Goal: Task Accomplishment & Management: Use online tool/utility

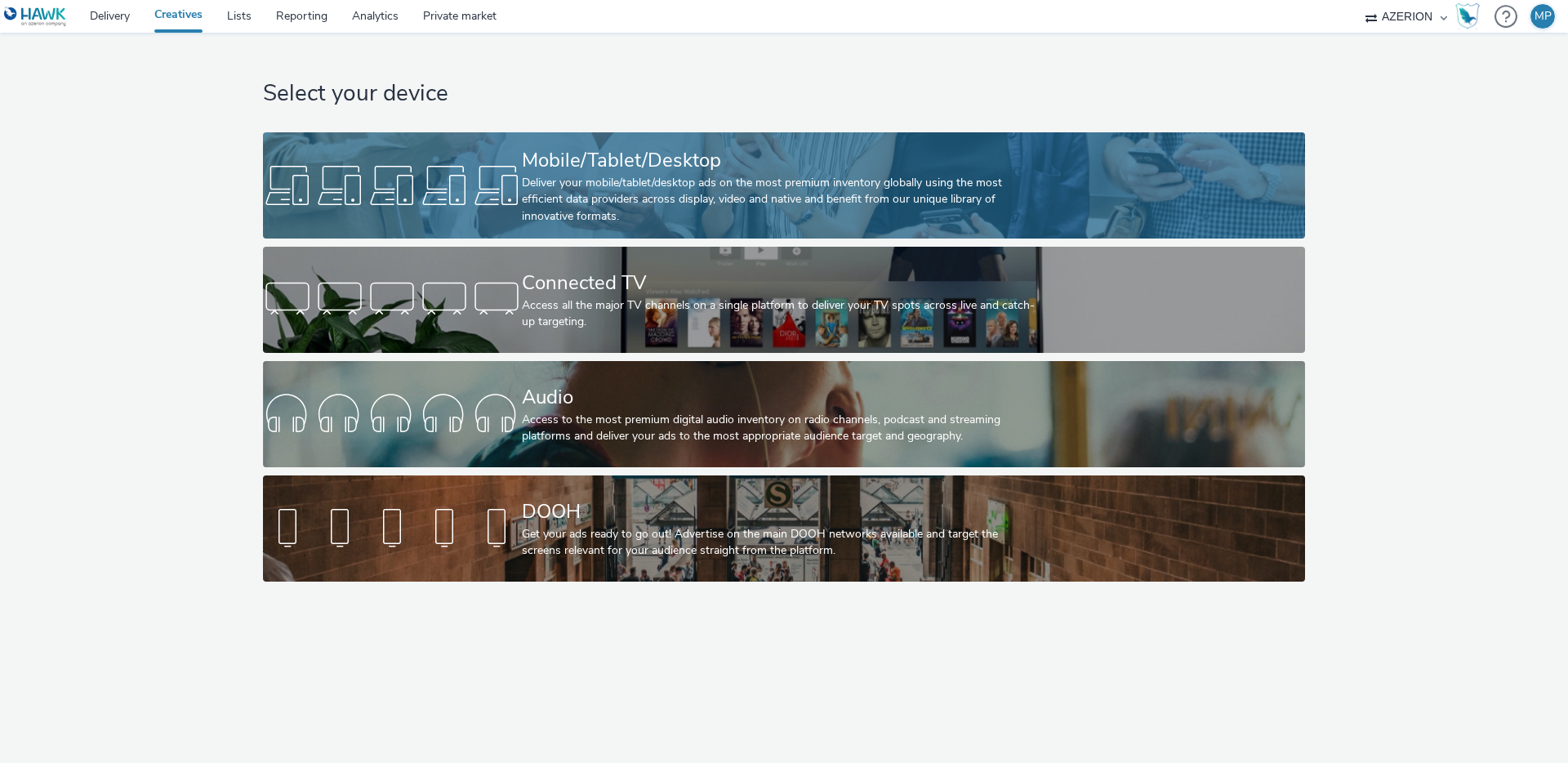
click at [582, 181] on div "Deliver your mobile/tablet/desktop ads on the most premium inventory globally u…" at bounding box center [780, 199] width 518 height 50
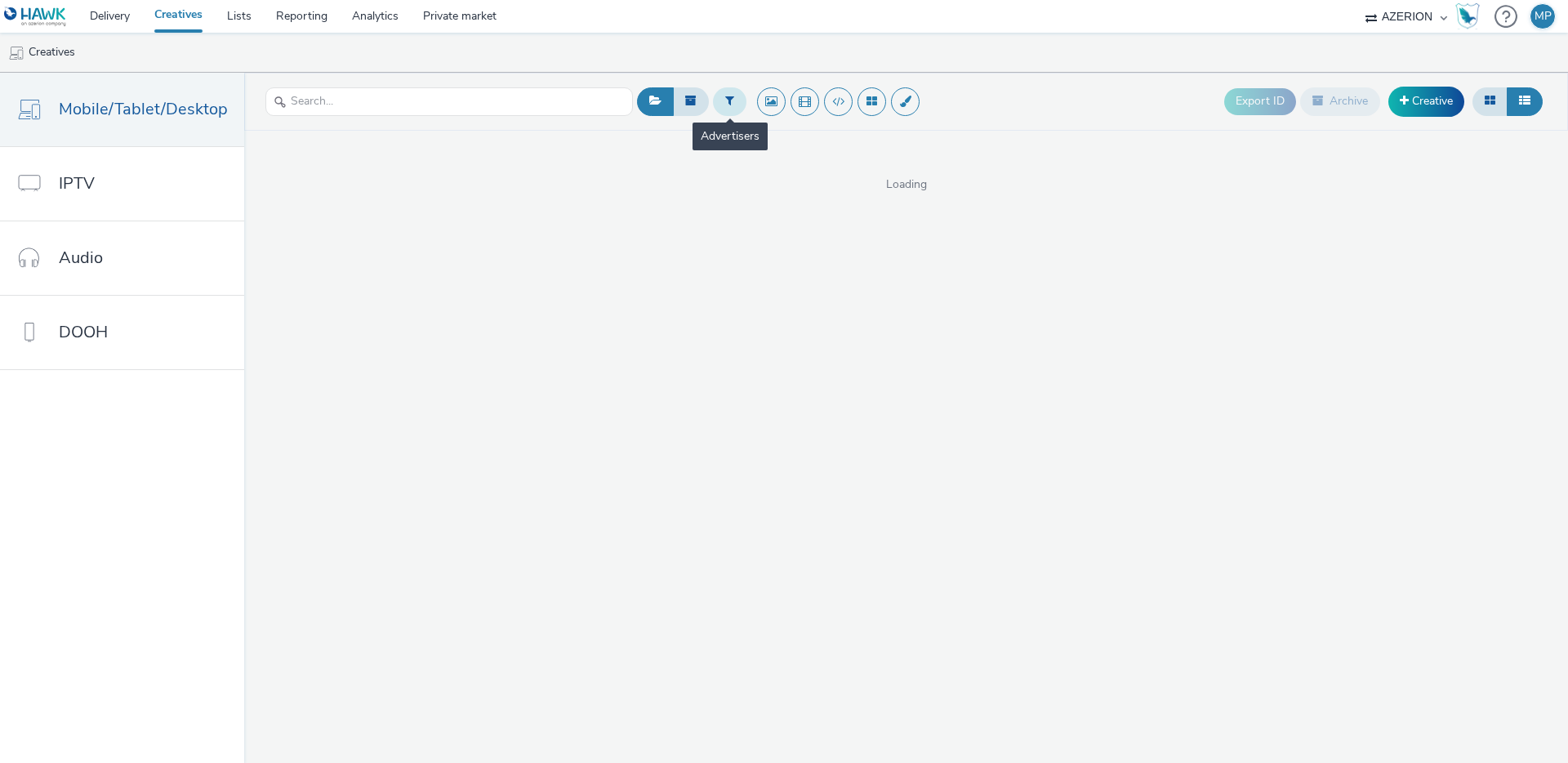
click at [736, 100] on button at bounding box center [730, 101] width 34 height 28
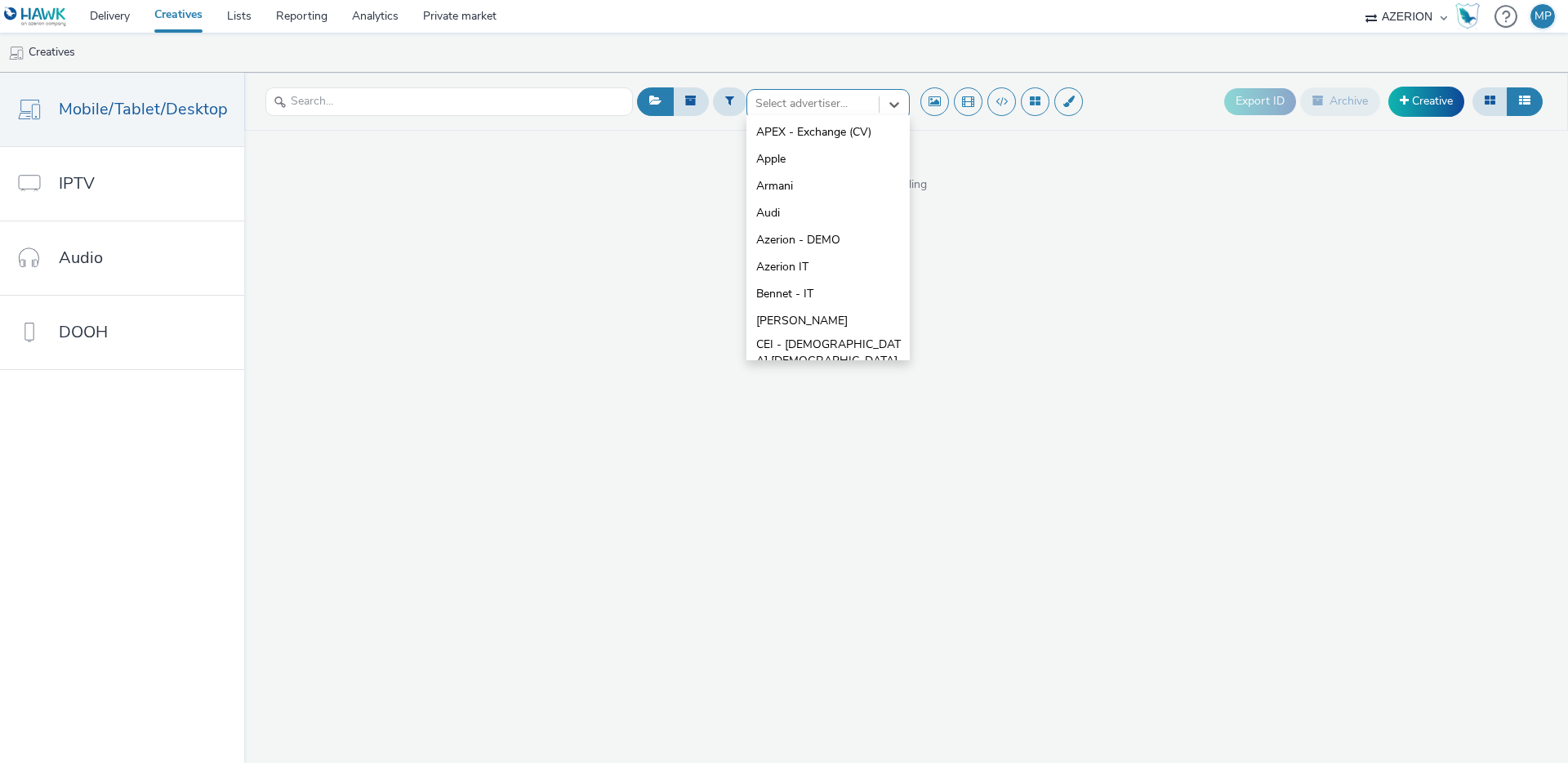
click at [789, 99] on div at bounding box center [813, 103] width 115 height 19
click at [801, 186] on li "Armani" at bounding box center [827, 186] width 163 height 27
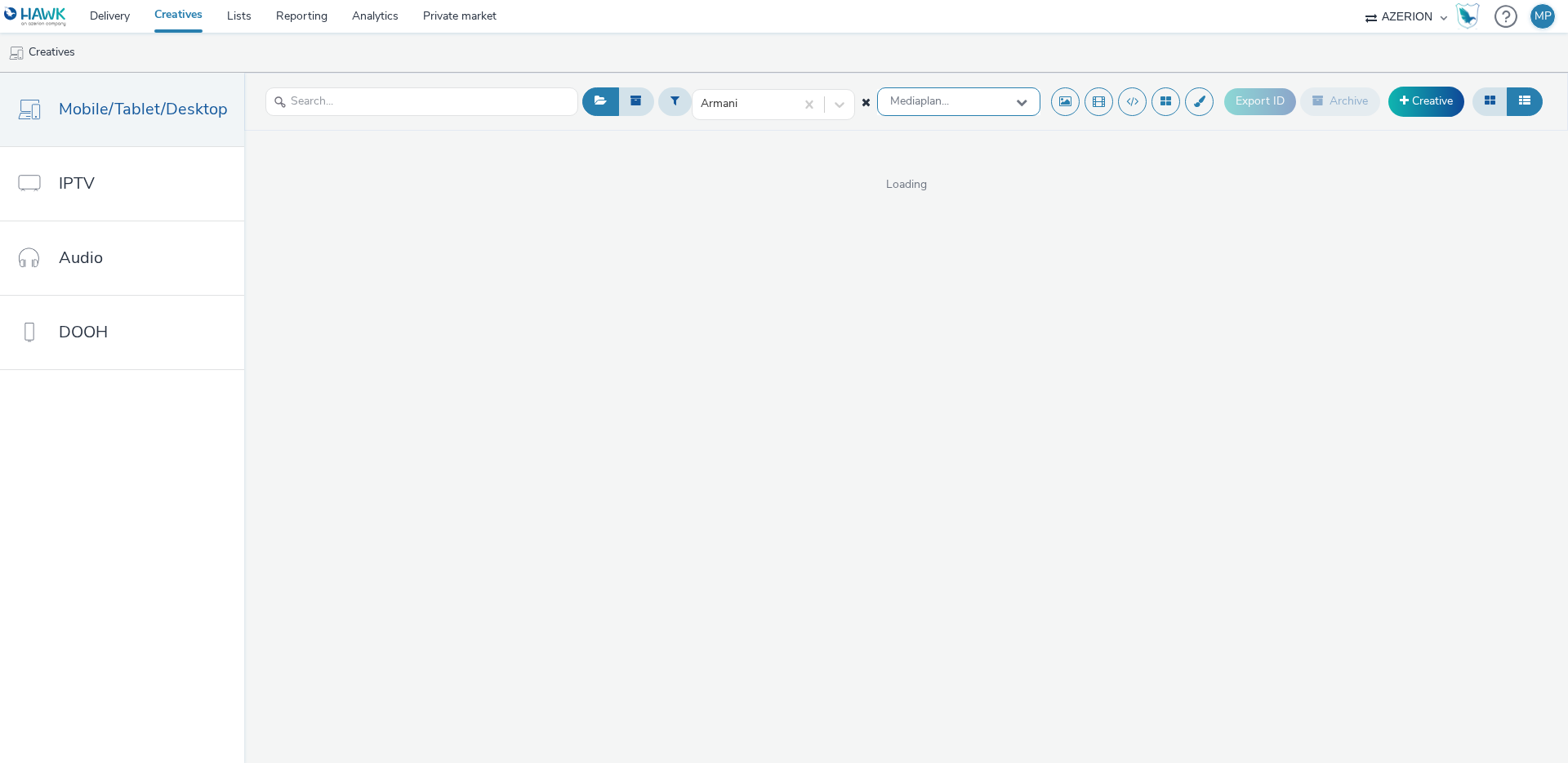
click at [993, 103] on div "Mediaplan..." at bounding box center [958, 102] width 163 height 29
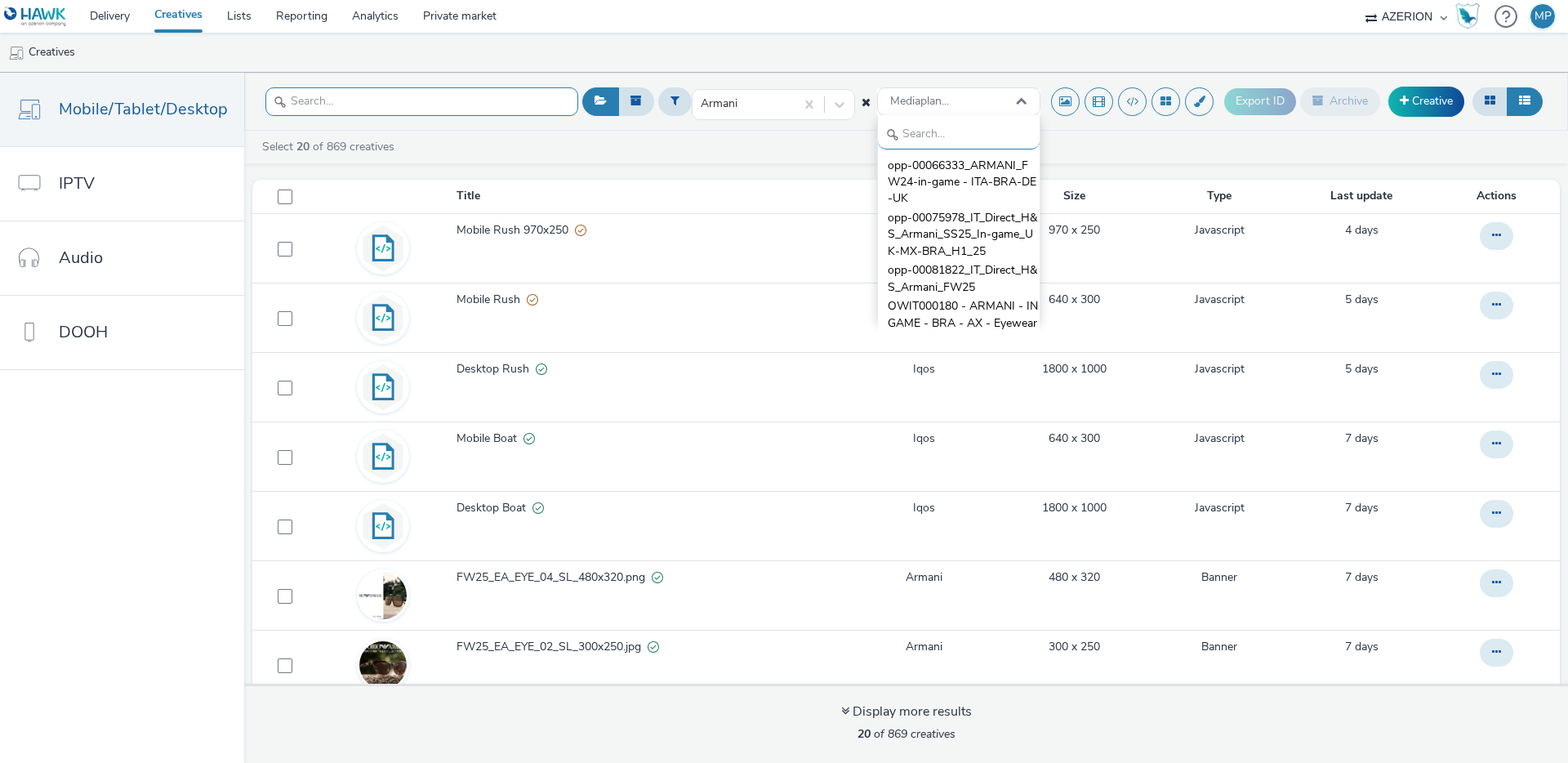
click at [395, 104] on input "text" at bounding box center [421, 102] width 313 height 29
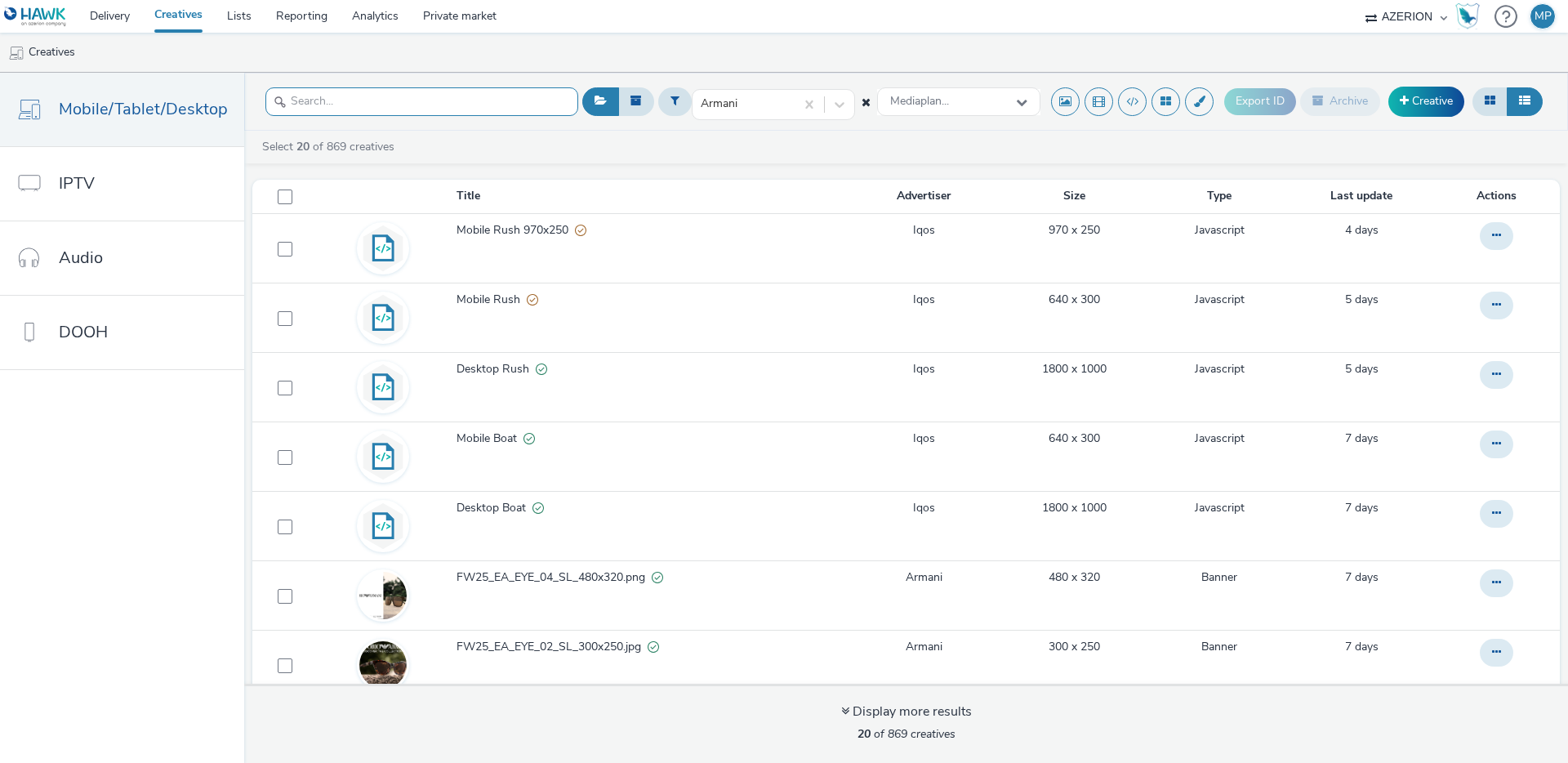
click at [392, 105] on input "text" at bounding box center [421, 102] width 313 height 29
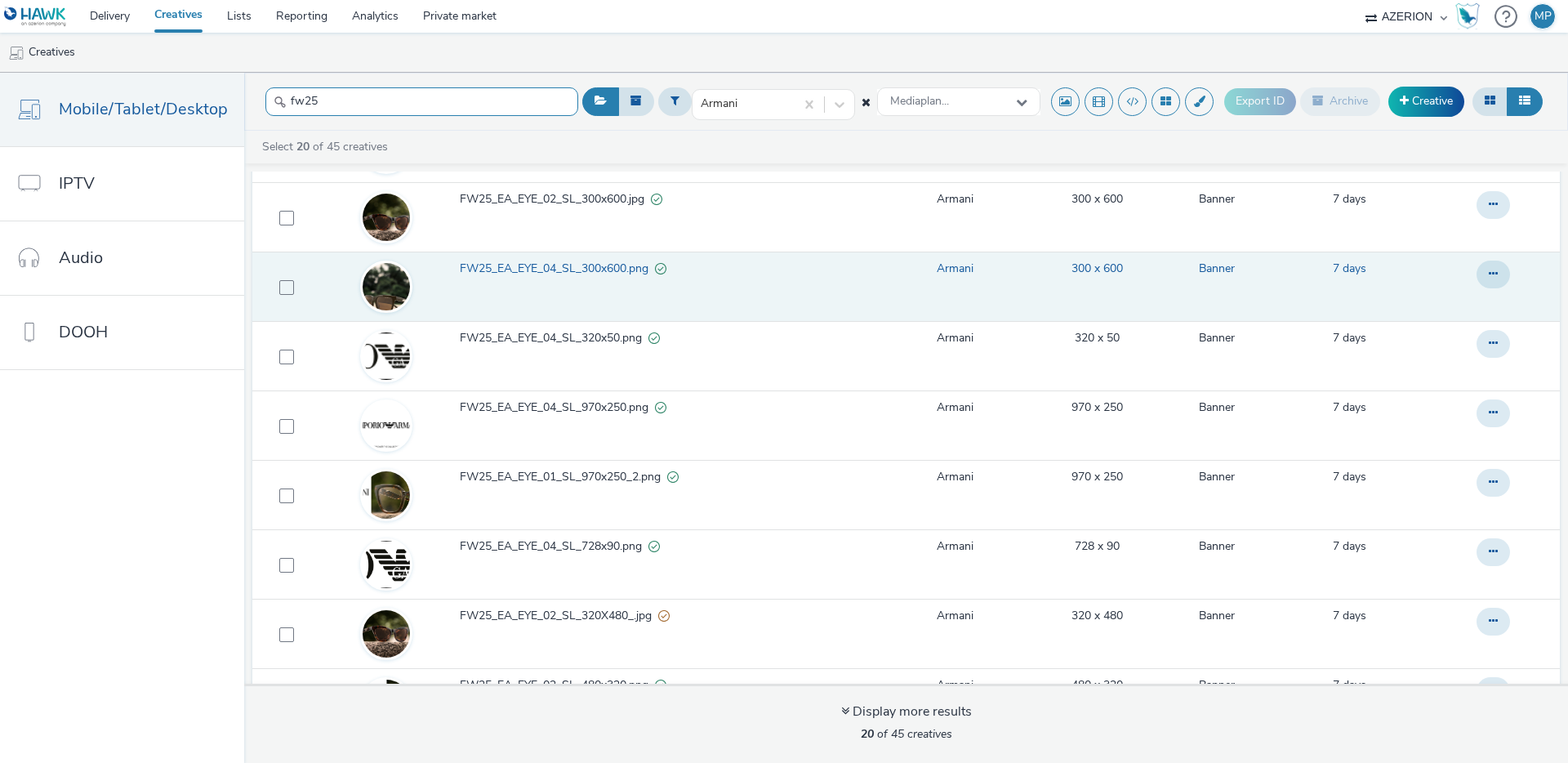
scroll to position [500, 0]
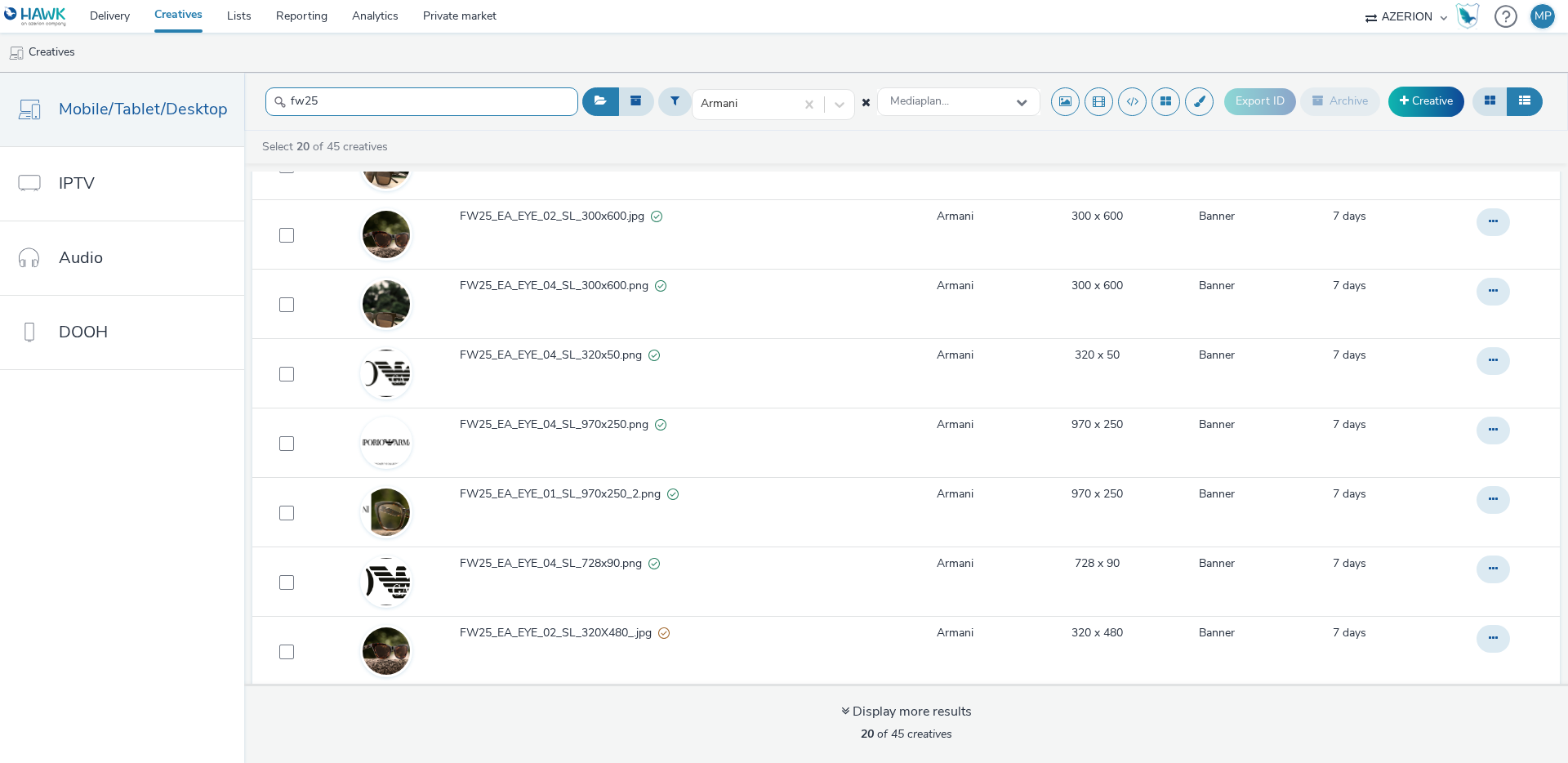
click at [459, 112] on input "fw25" at bounding box center [421, 102] width 313 height 29
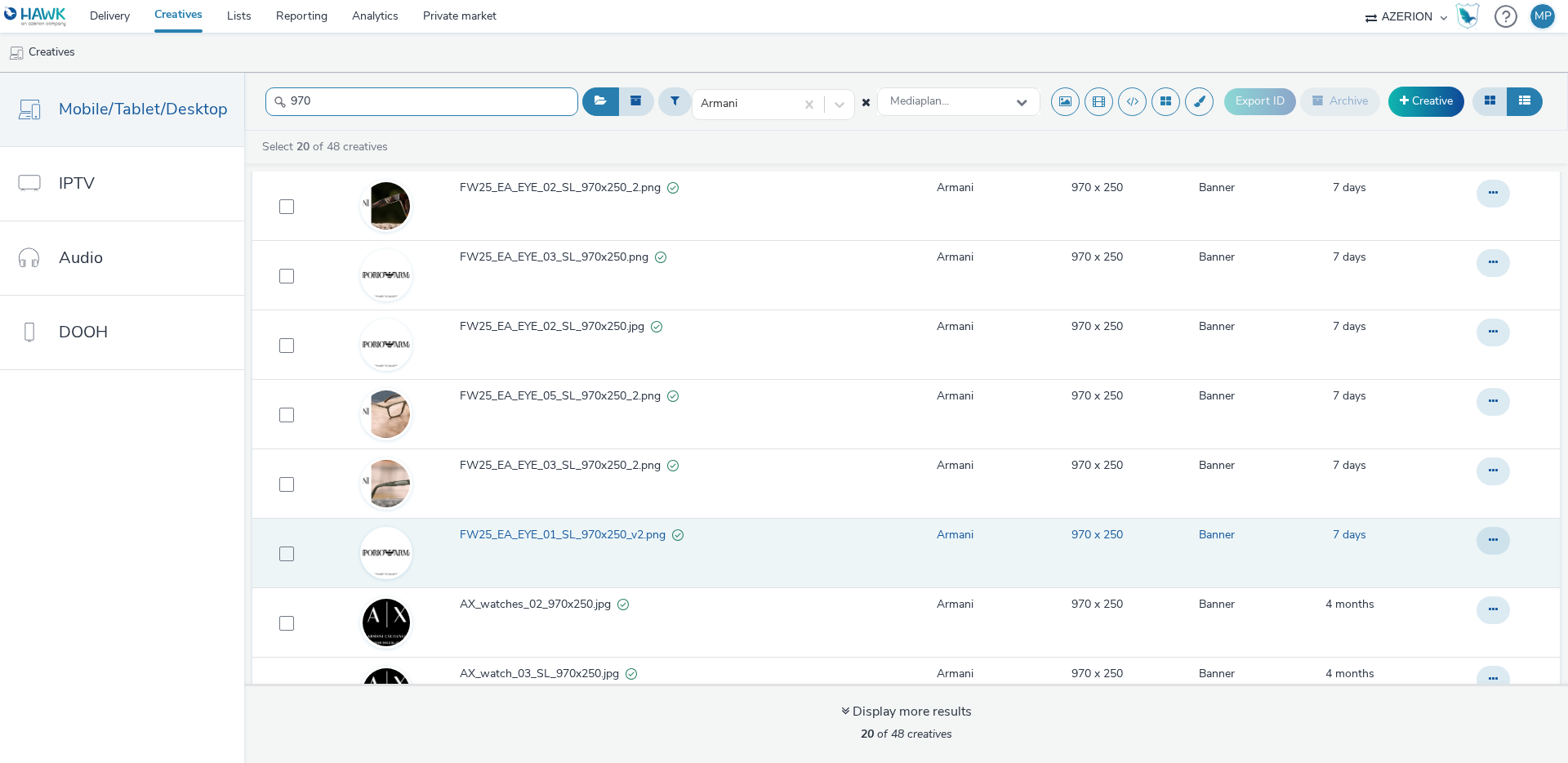
scroll to position [318, 0]
type input "970"
click at [508, 535] on span "FW25_EA_EYE_01_SL_970x250_v2.png" at bounding box center [567, 536] width 213 height 16
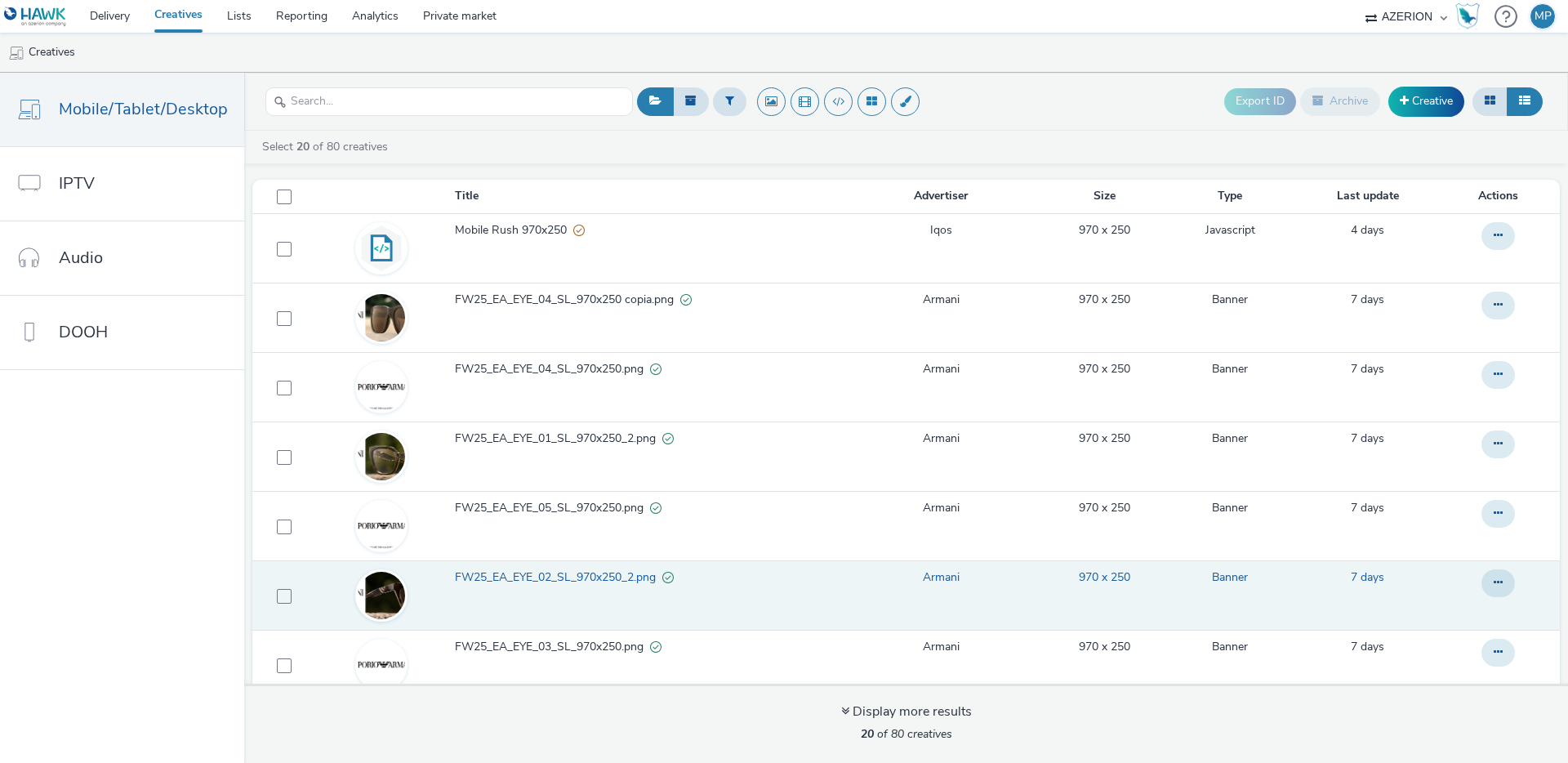
scroll to position [1, 0]
click at [283, 593] on span at bounding box center [284, 595] width 14 height 14
checkbox input "true"
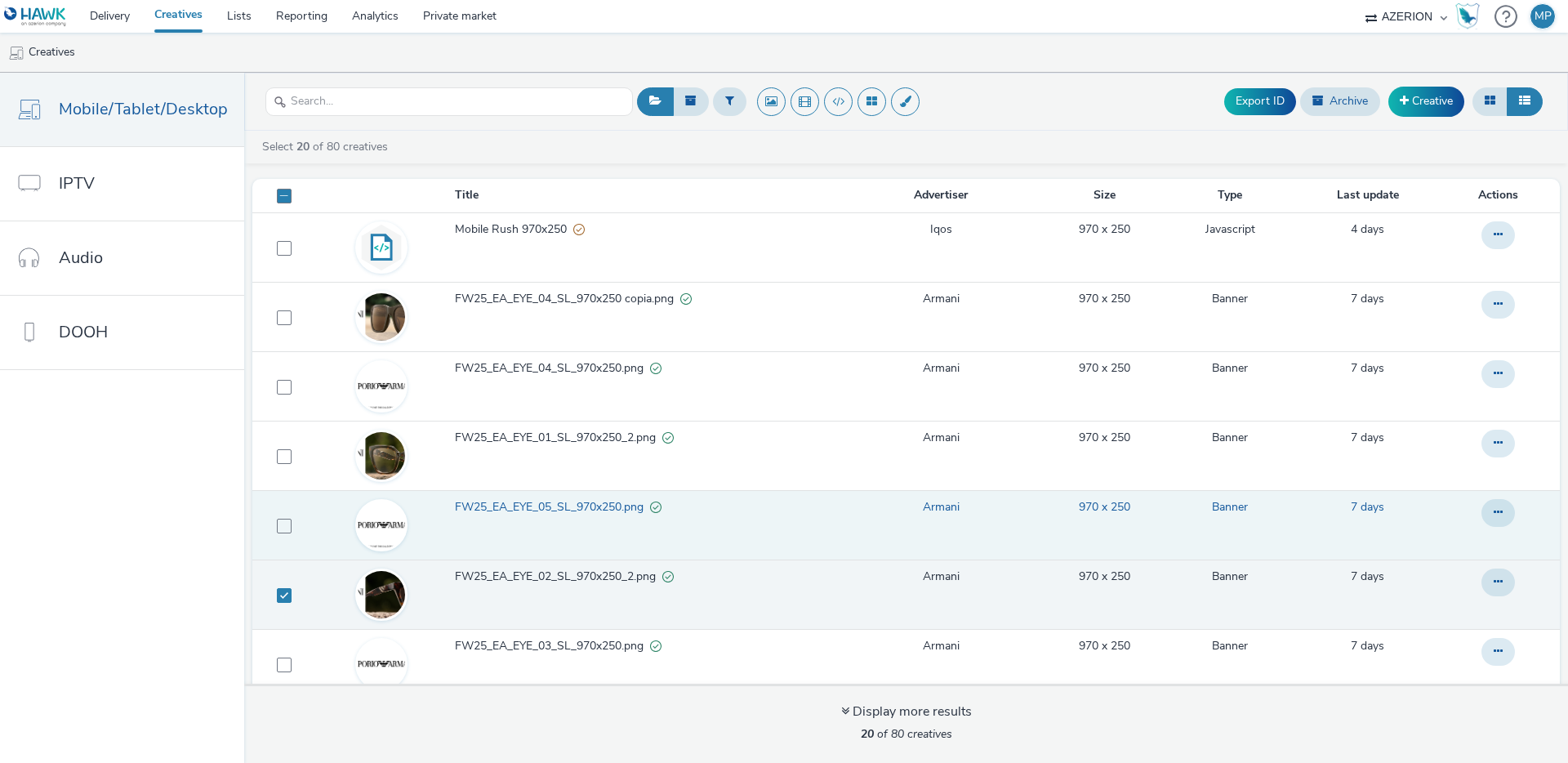
click at [569, 506] on span "FW25_EA_EYE_05_SL_970x250.png" at bounding box center [552, 506] width 195 height 16
click at [279, 526] on span at bounding box center [284, 525] width 14 height 14
checkbox input "true"
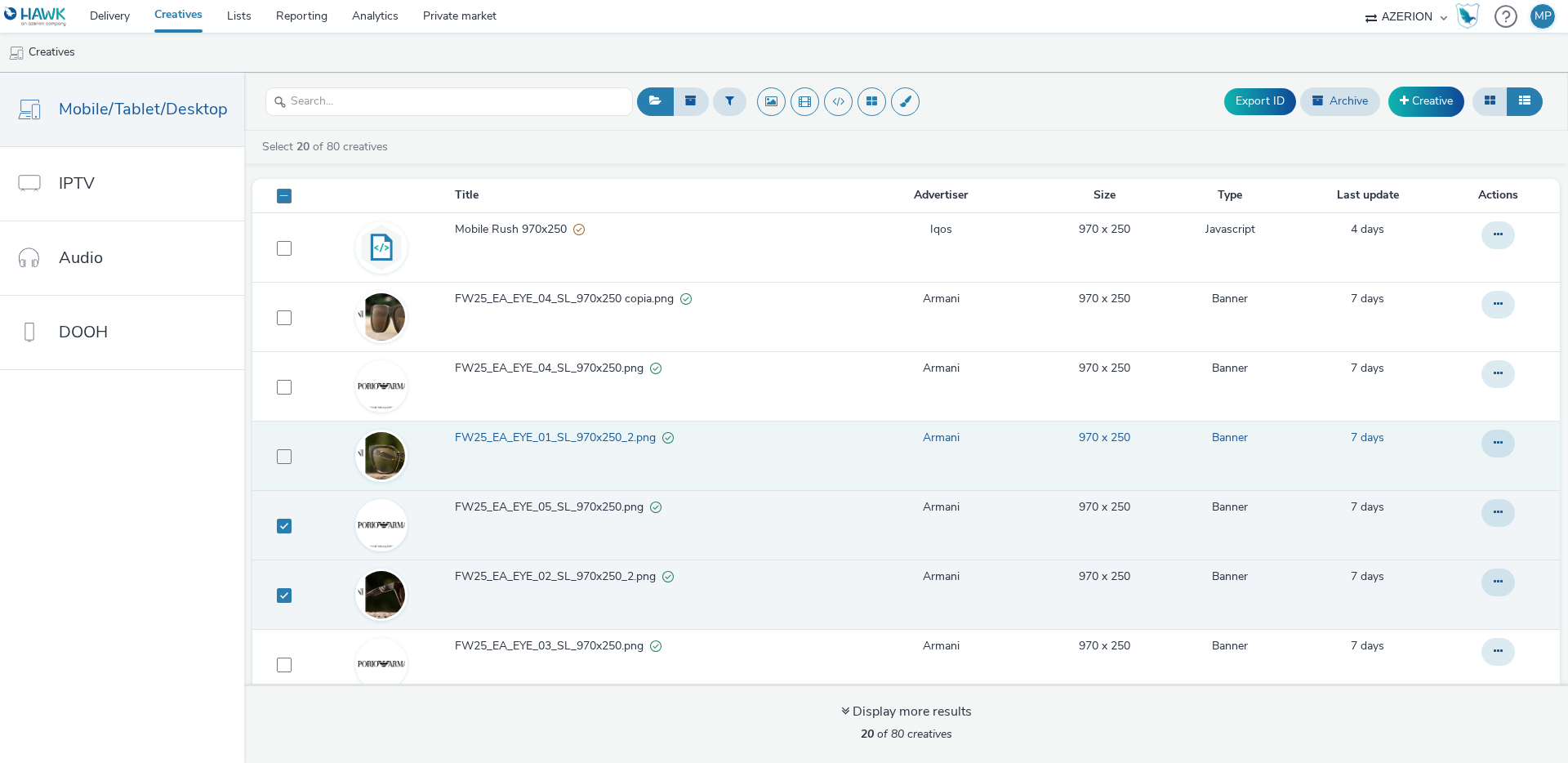
click at [541, 436] on span "FW25_EA_EYE_01_SL_970x250_2.png" at bounding box center [559, 437] width 208 height 16
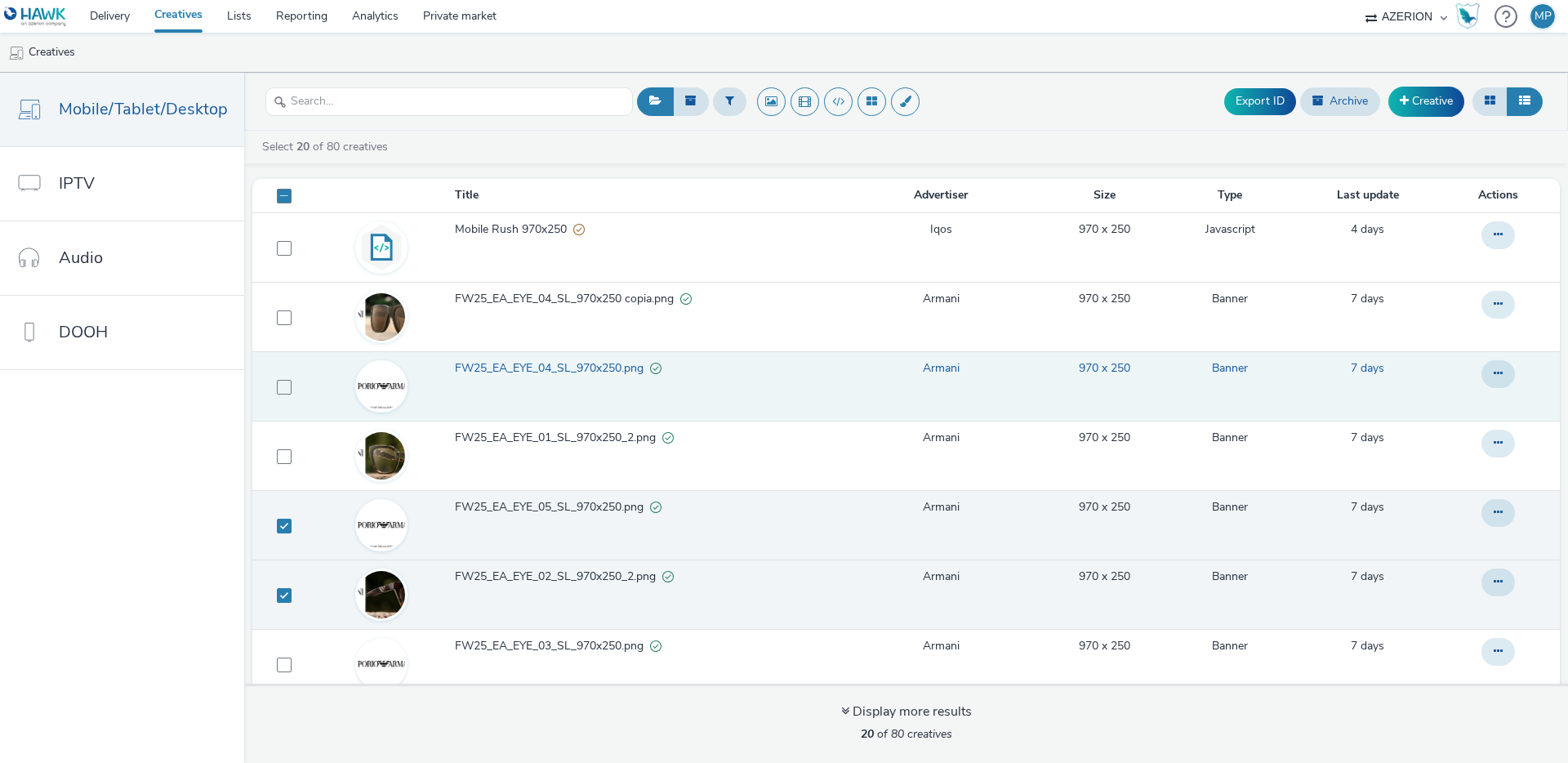
click at [543, 369] on span "FW25_EA_EYE_04_SL_970x250.png" at bounding box center [552, 368] width 195 height 16
click at [282, 391] on span at bounding box center [284, 387] width 14 height 14
checkbox input "true"
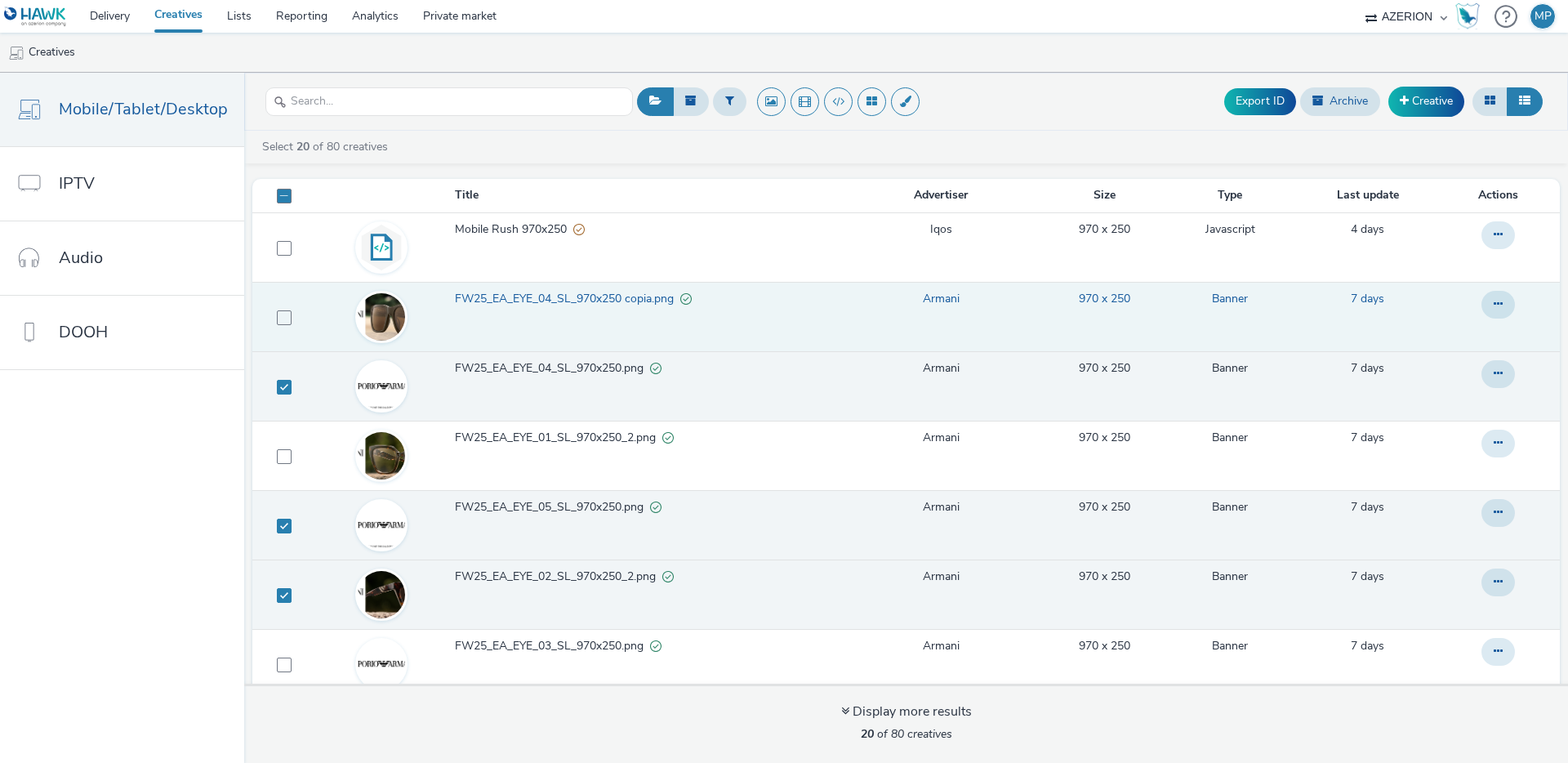
click at [632, 296] on span "FW25_EA_EYE_04_SL_970x250 copia.png" at bounding box center [567, 298] width 225 height 16
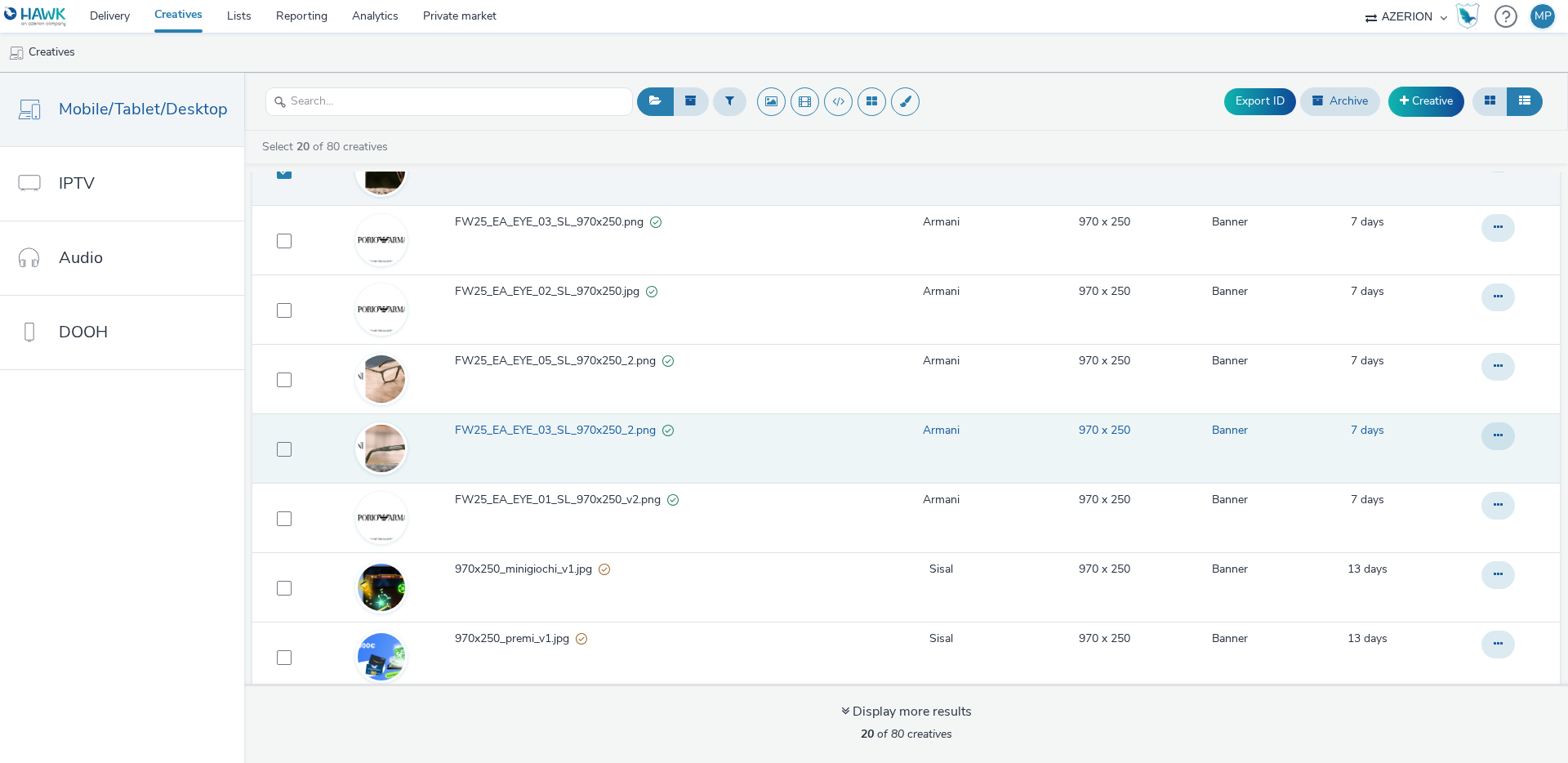
scroll to position [430, 0]
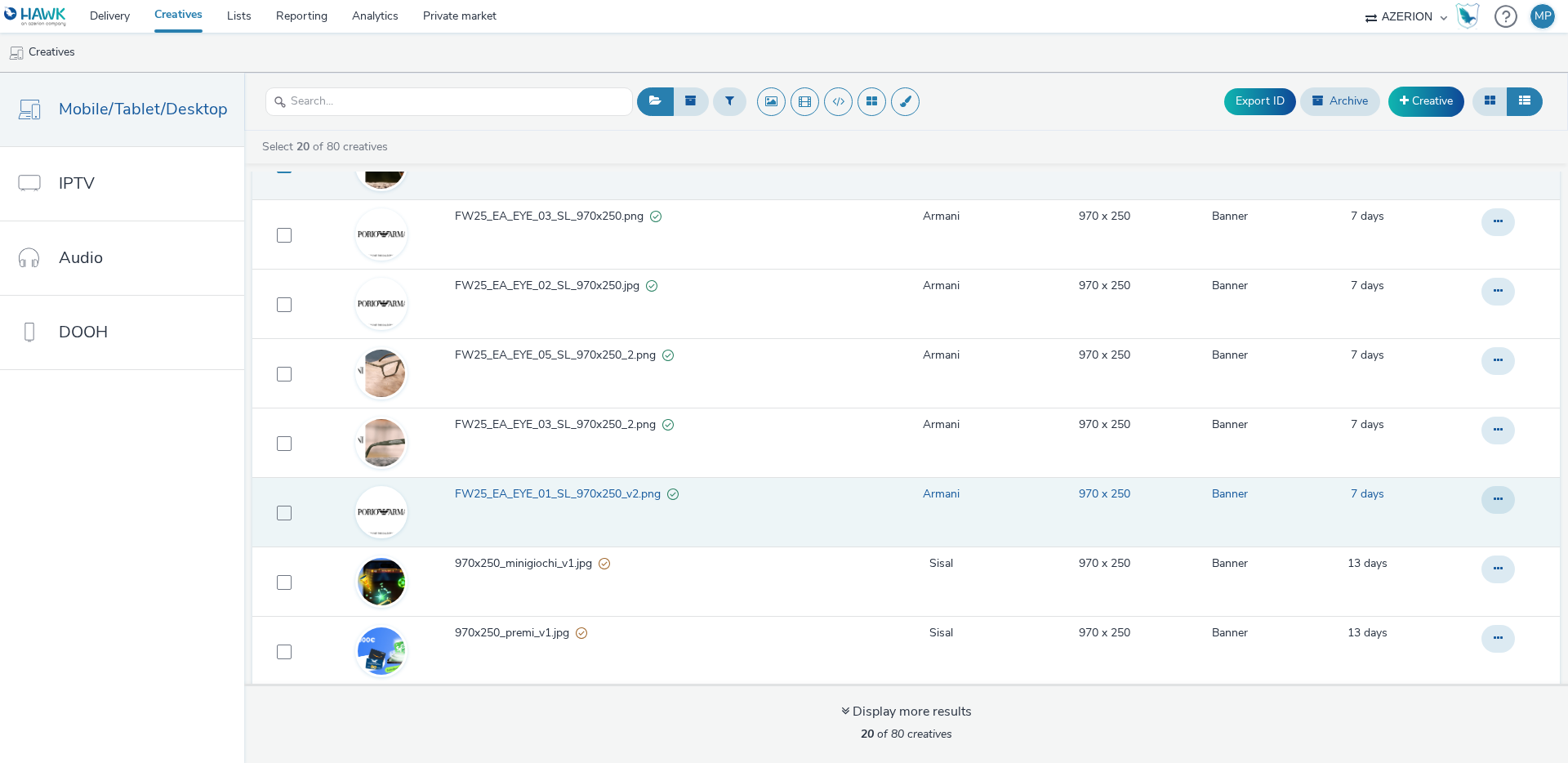
click at [490, 489] on span "FW25_EA_EYE_01_SL_970x250_v2.png" at bounding box center [562, 494] width 213 height 16
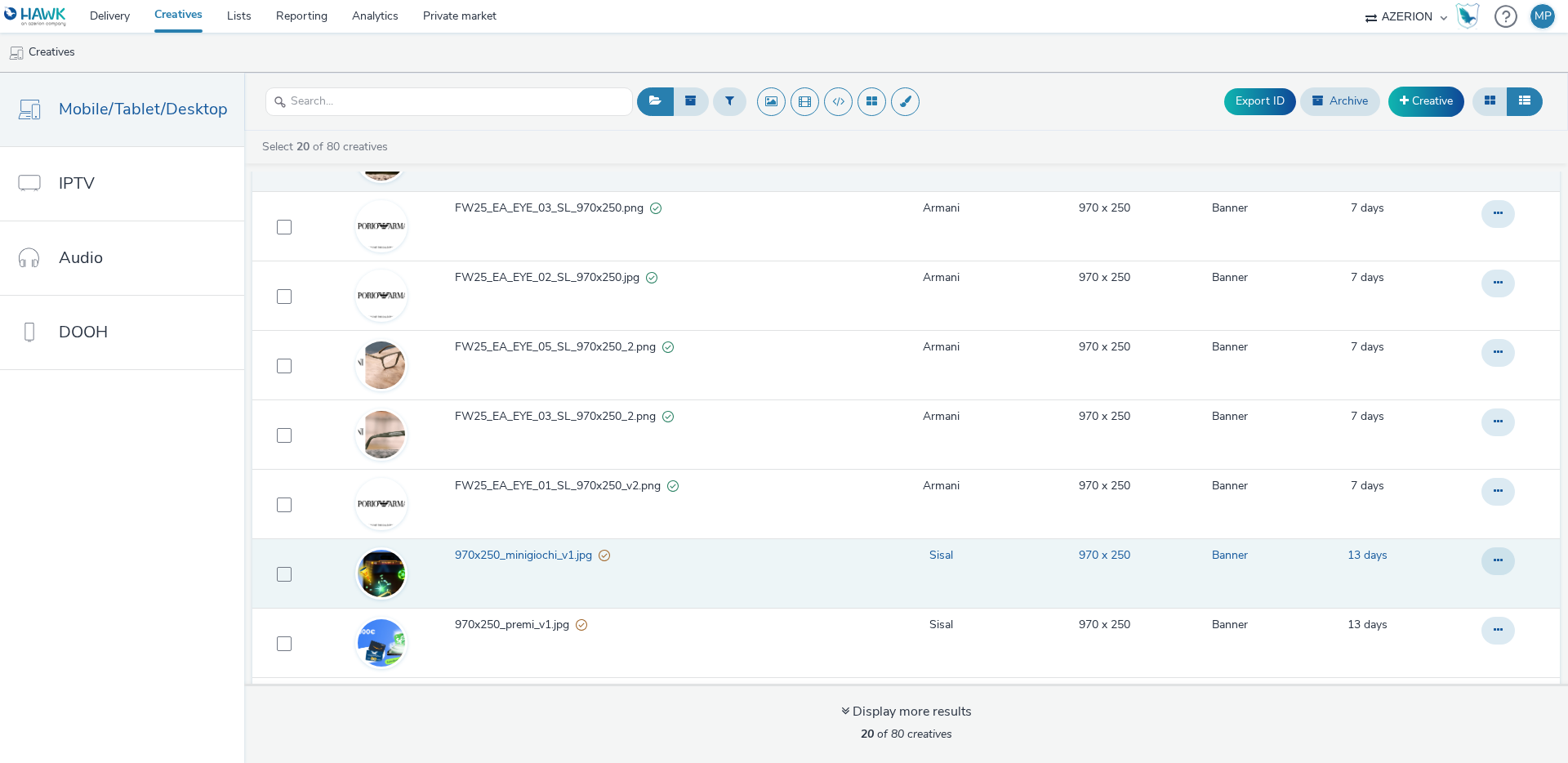
scroll to position [442, 0]
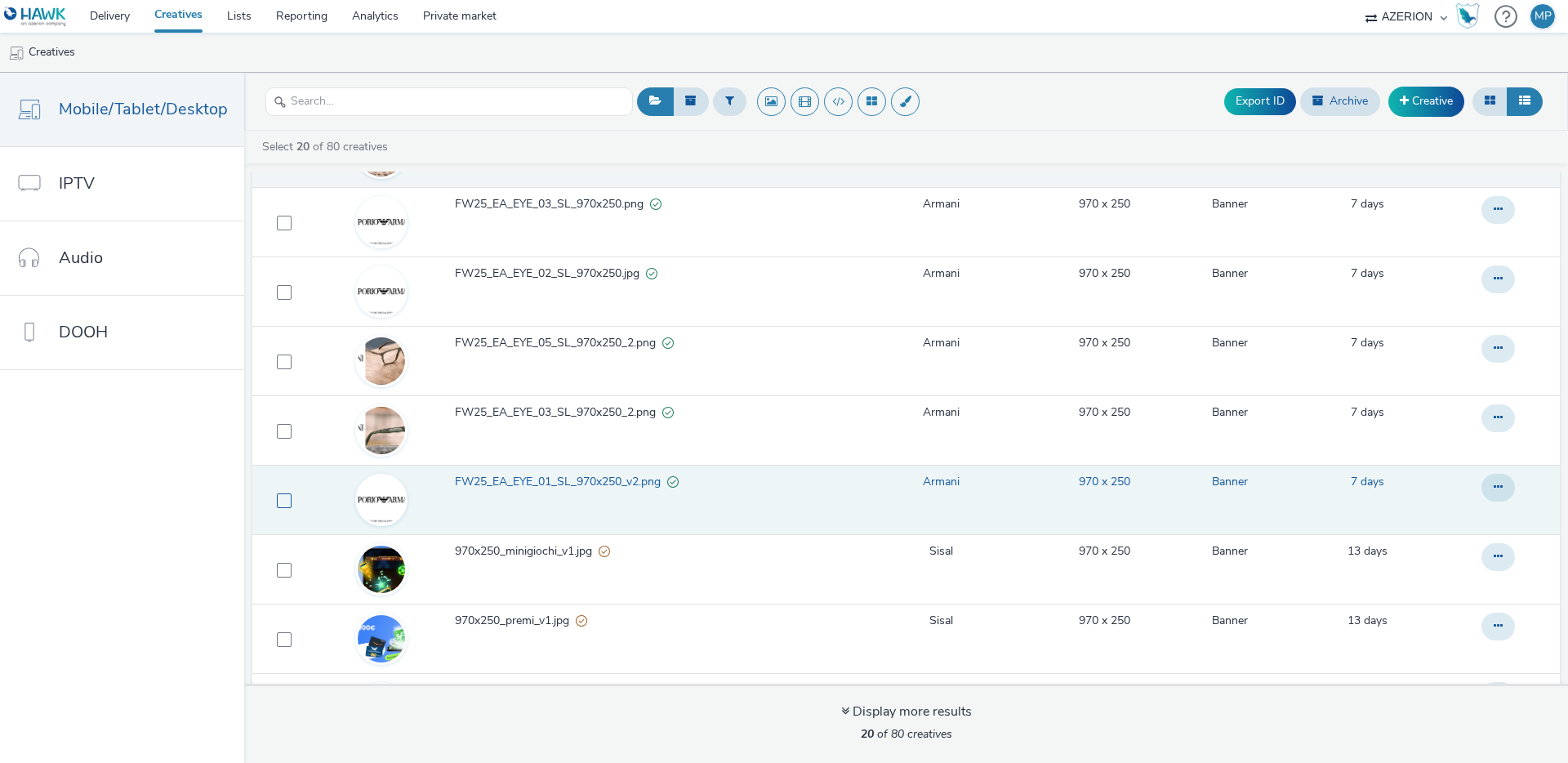
click at [278, 502] on span at bounding box center [284, 500] width 14 height 14
checkbox input "true"
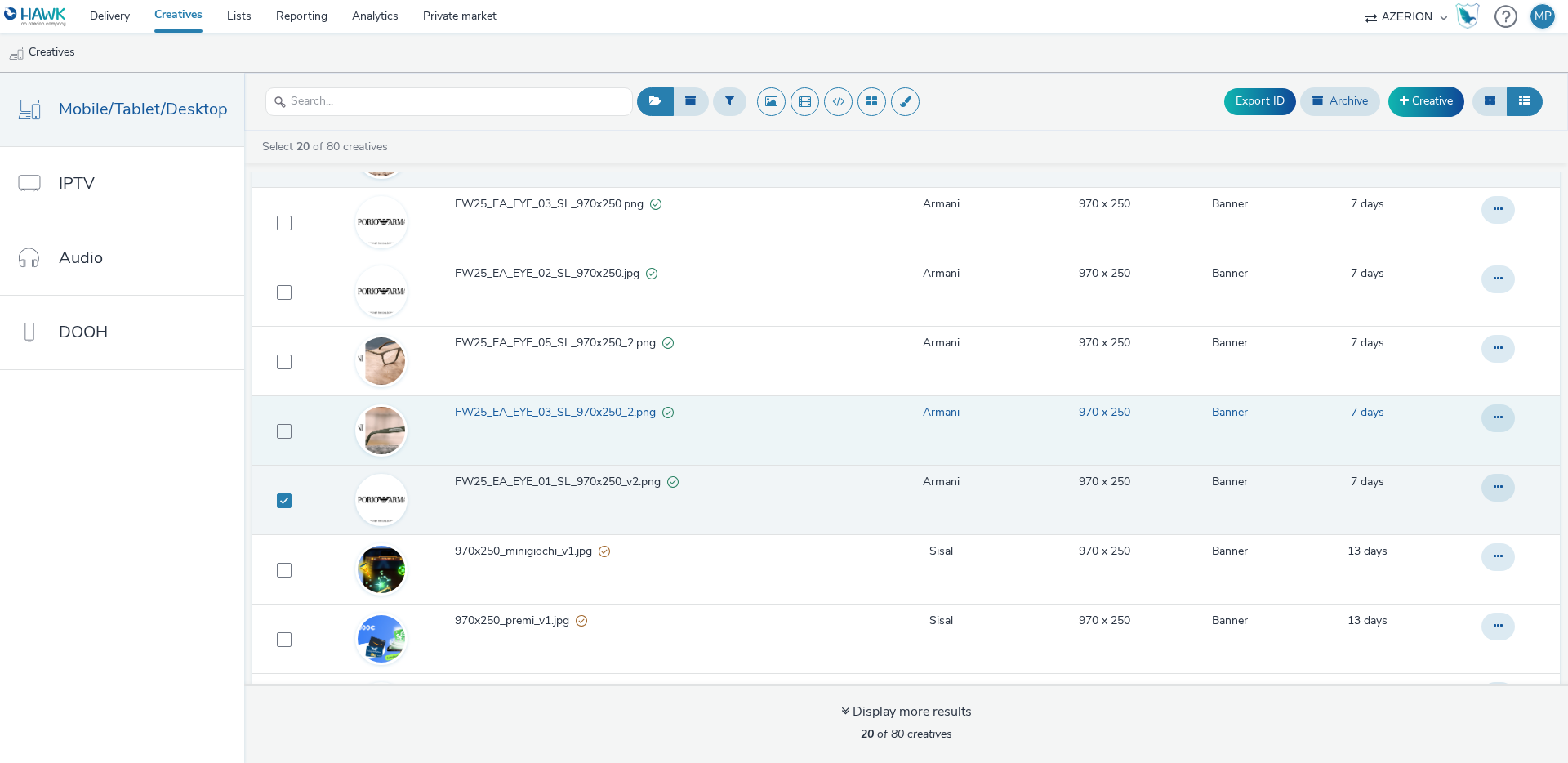
click at [535, 412] on span "FW25_EA_EYE_03_SL_970x250_2.png" at bounding box center [559, 412] width 208 height 16
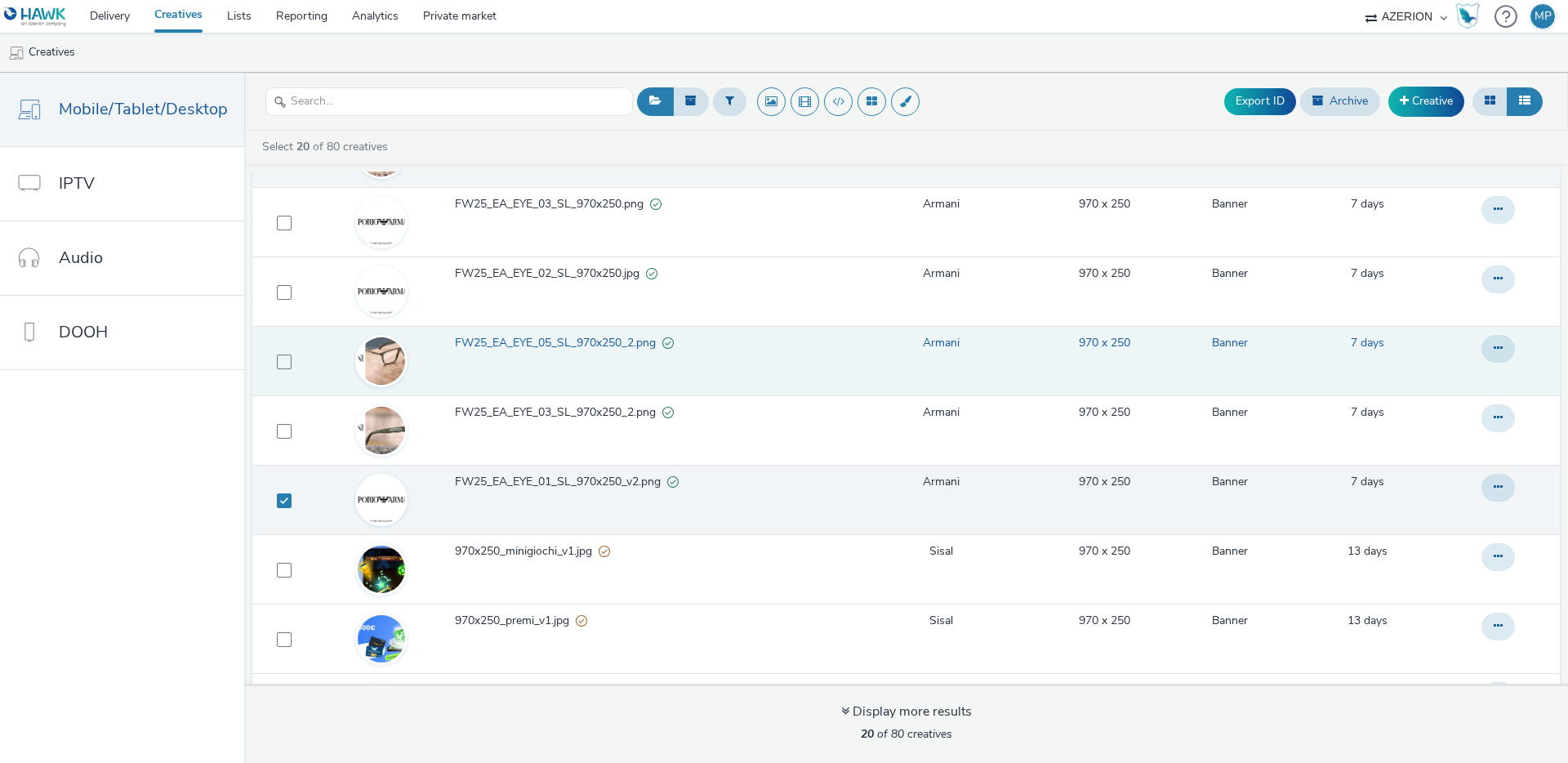
click at [518, 337] on span "FW25_EA_EYE_05_SL_970x250_2.png" at bounding box center [559, 343] width 208 height 16
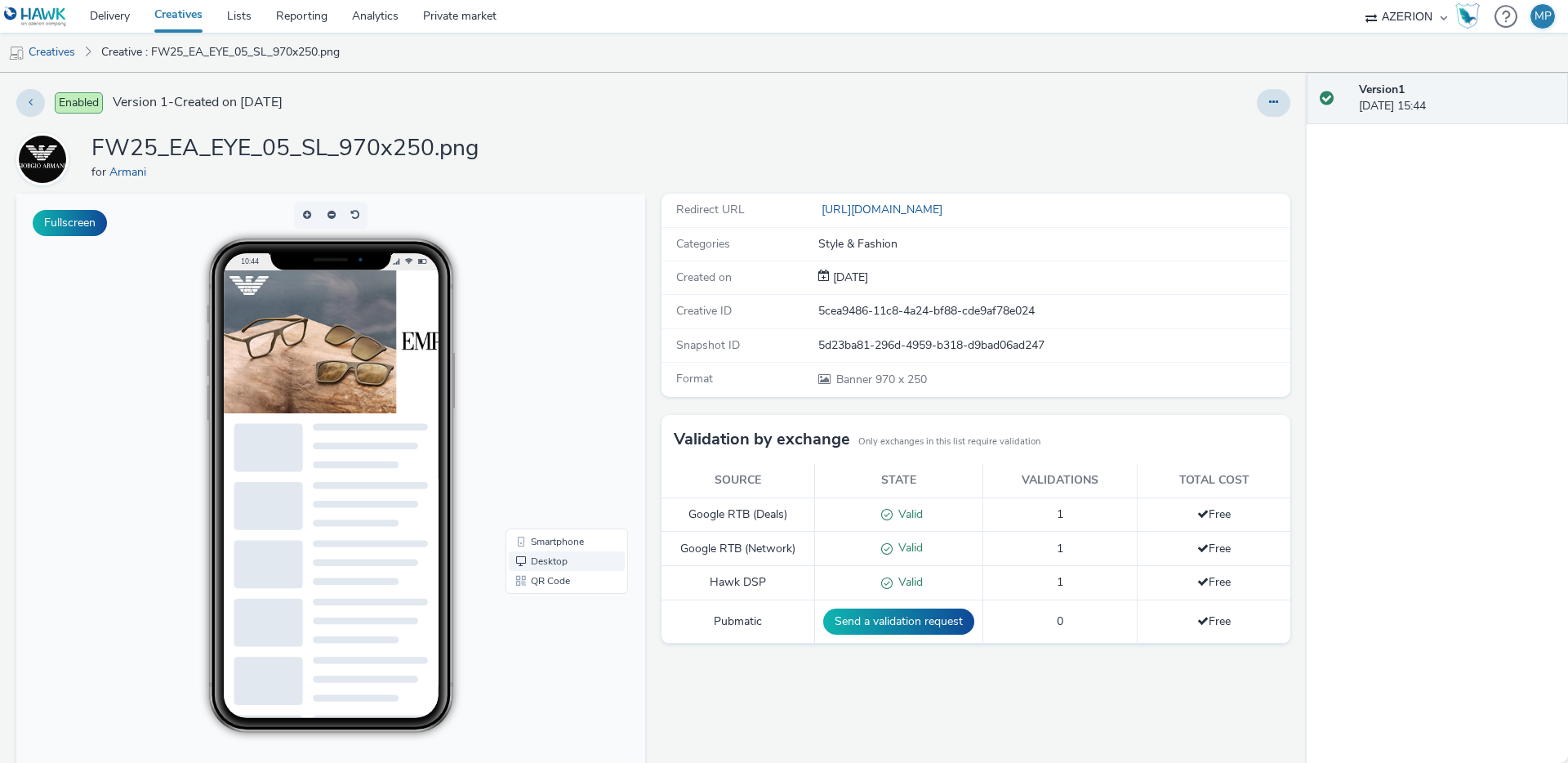
click at [545, 555] on link "Desktop" at bounding box center [567, 560] width 116 height 19
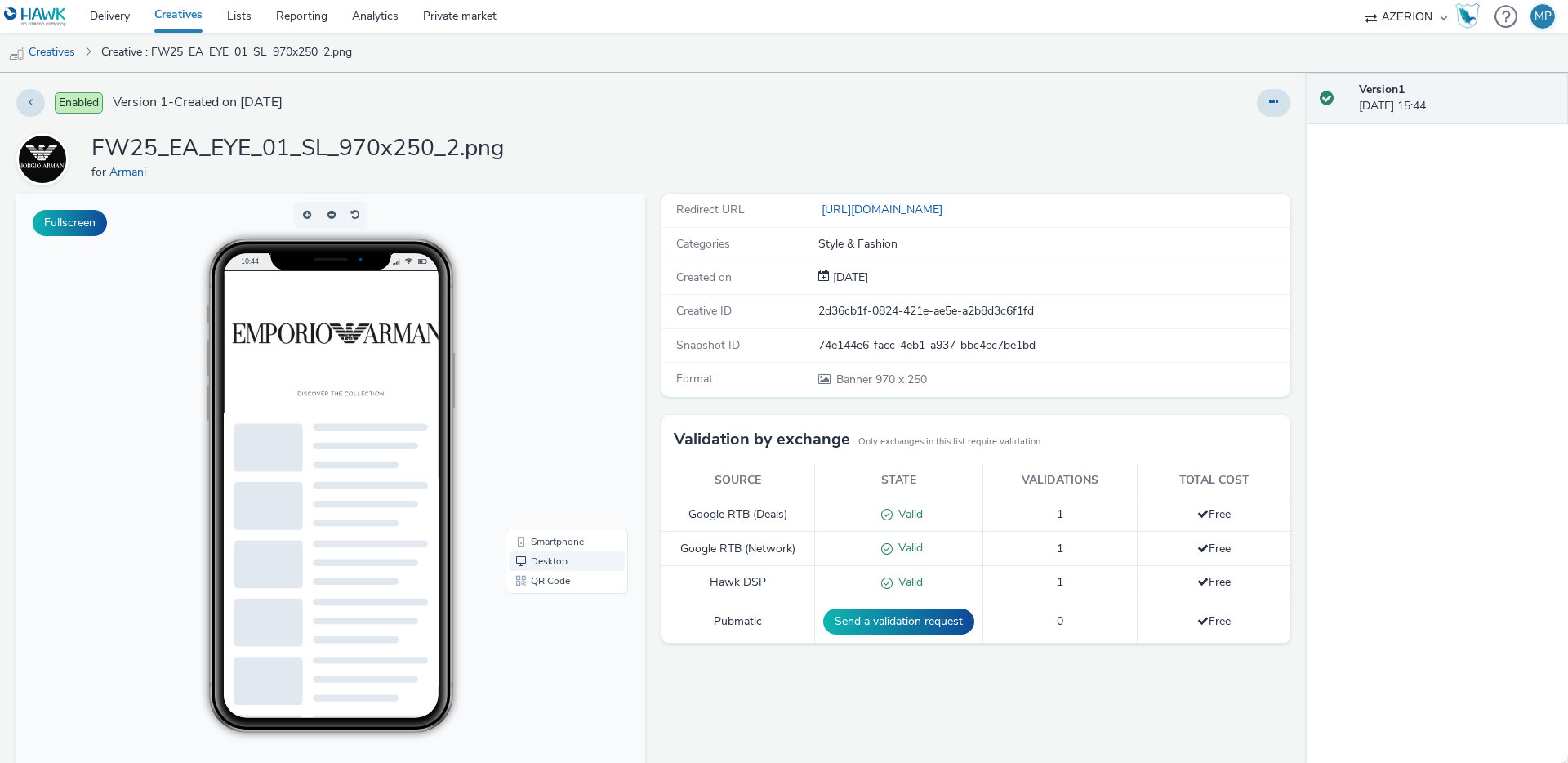
click at [557, 564] on link "Desktop" at bounding box center [567, 560] width 116 height 19
click at [537, 560] on link "Desktop" at bounding box center [567, 560] width 116 height 19
click at [553, 556] on link "Desktop" at bounding box center [567, 560] width 116 height 19
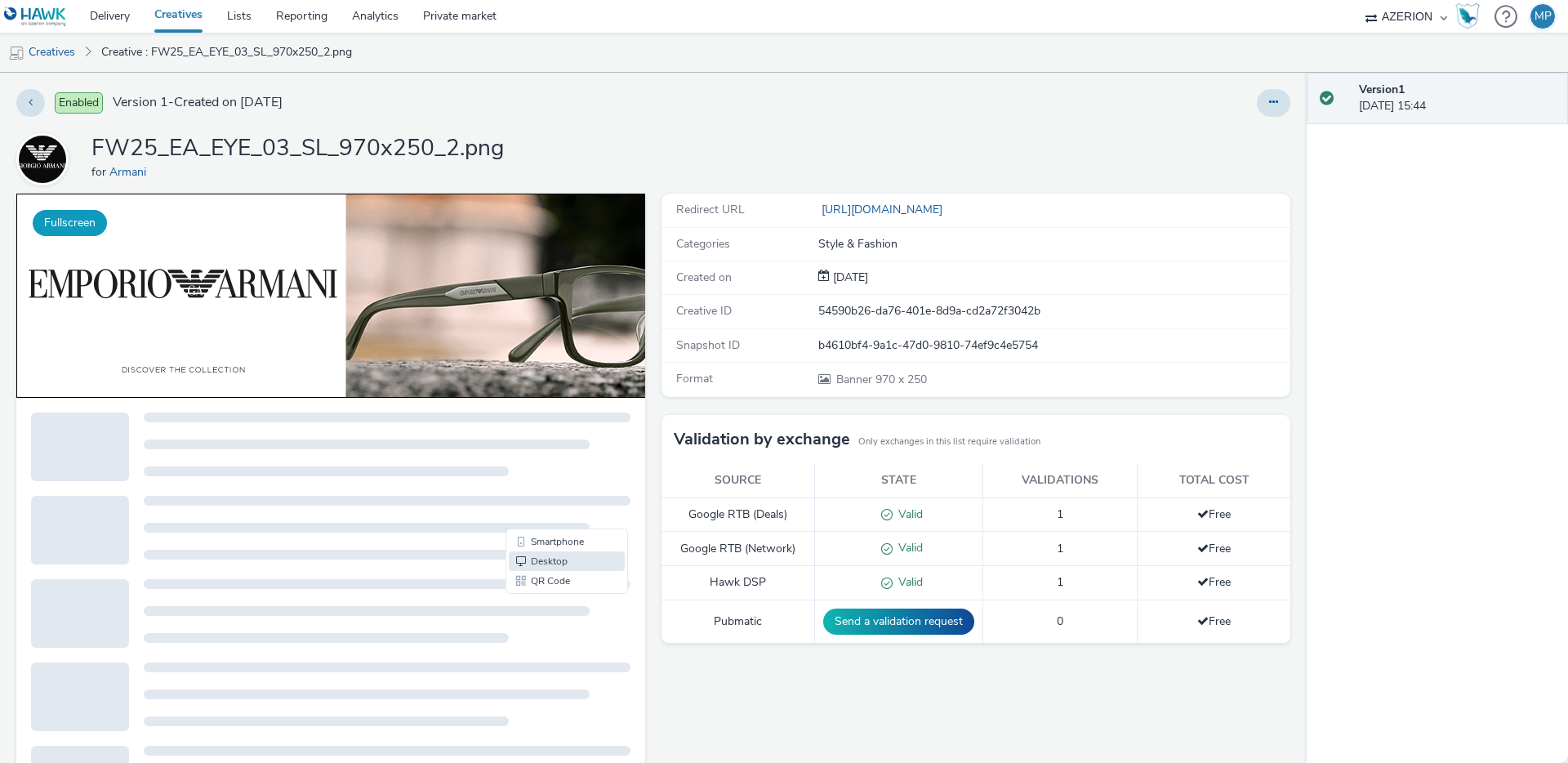
click at [88, 225] on button "Fullscreen" at bounding box center [70, 223] width 74 height 26
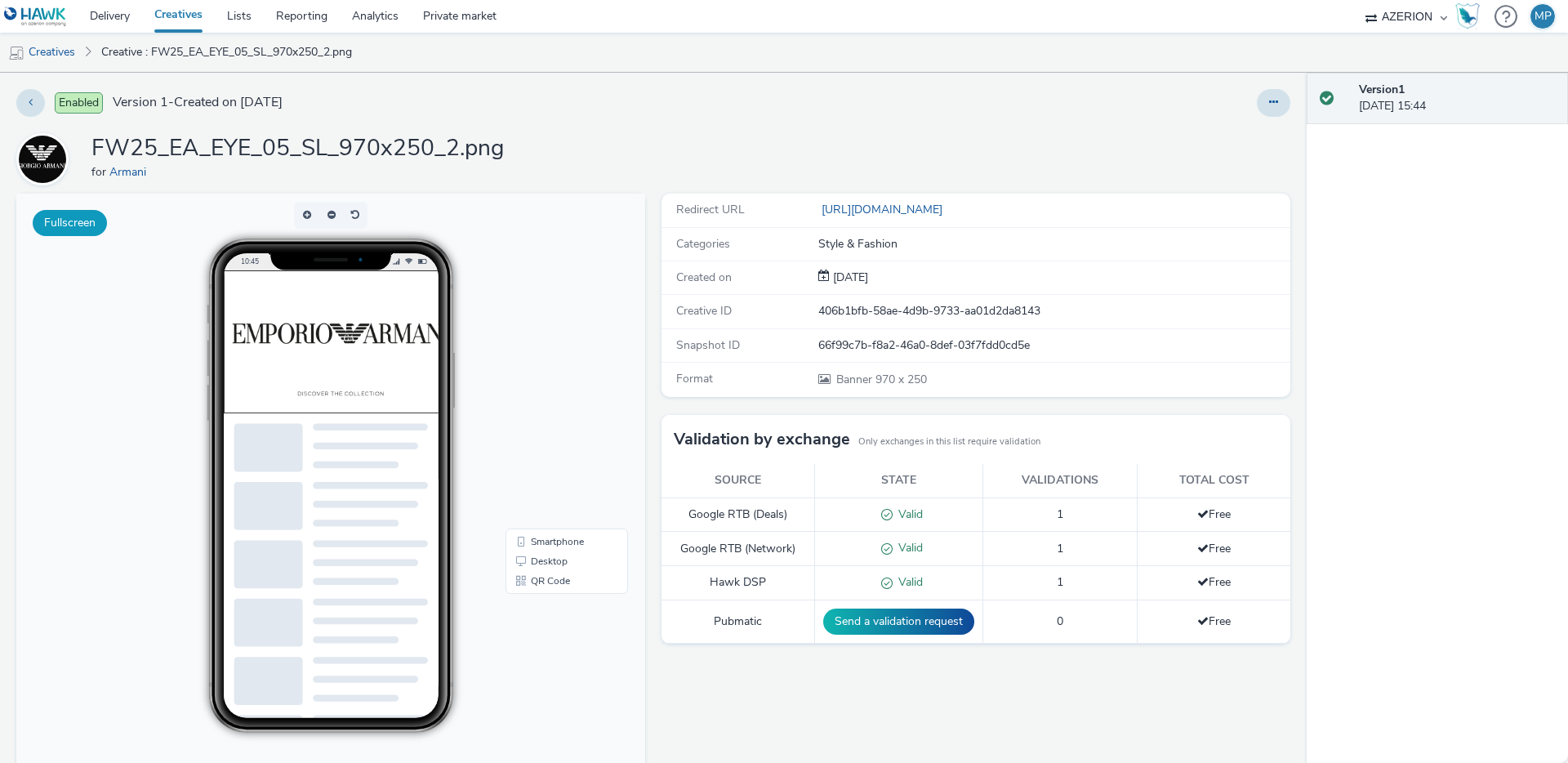
click at [83, 217] on button "Fullscreen" at bounding box center [70, 223] width 74 height 26
click at [132, 26] on link "Delivery" at bounding box center [110, 16] width 64 height 33
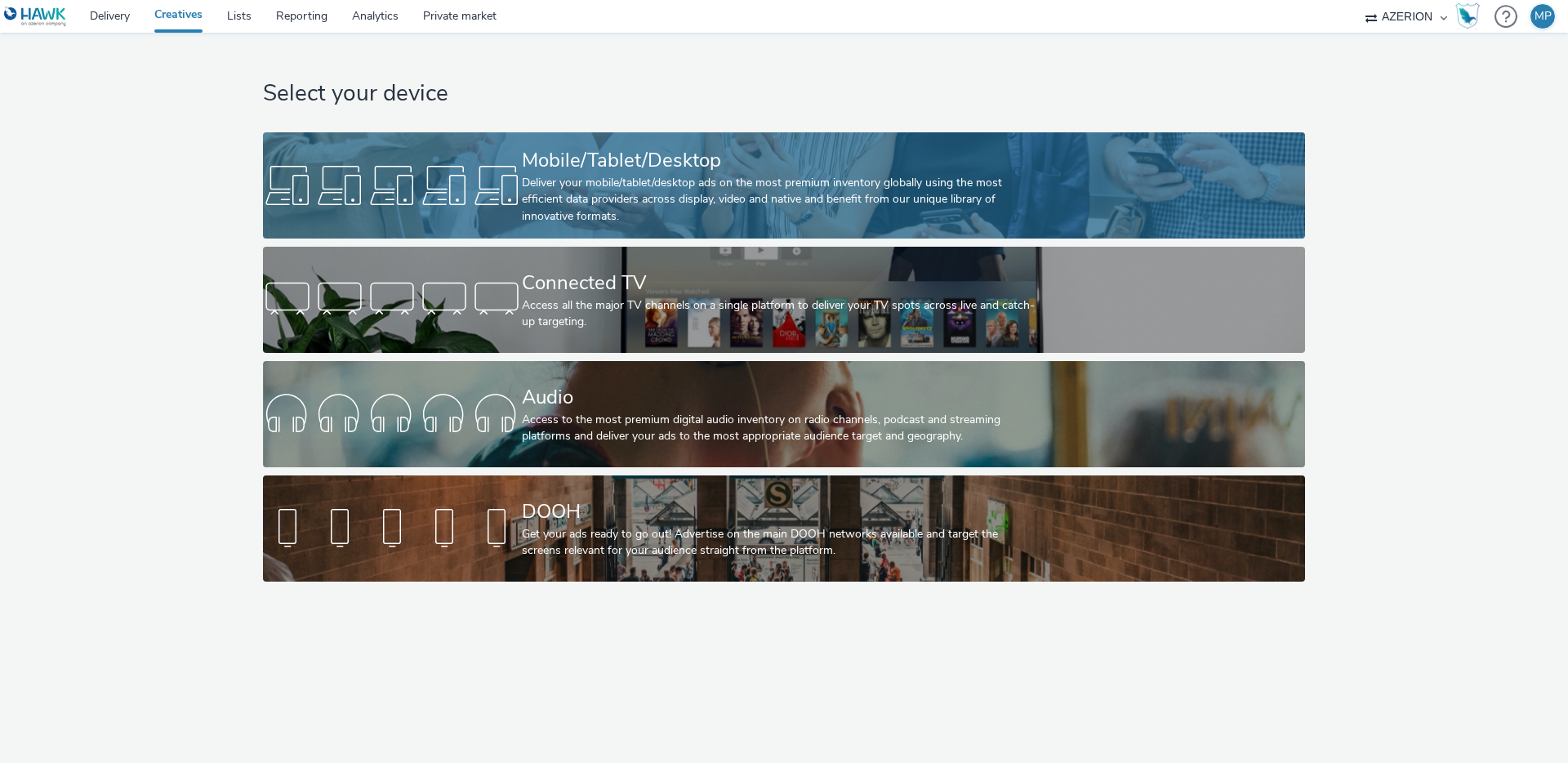
click at [518, 153] on link "Mobile/Tablet/Desktop Deliver your mobile/tablet/desktop ads on the most premiu…" at bounding box center [783, 186] width 1041 height 106
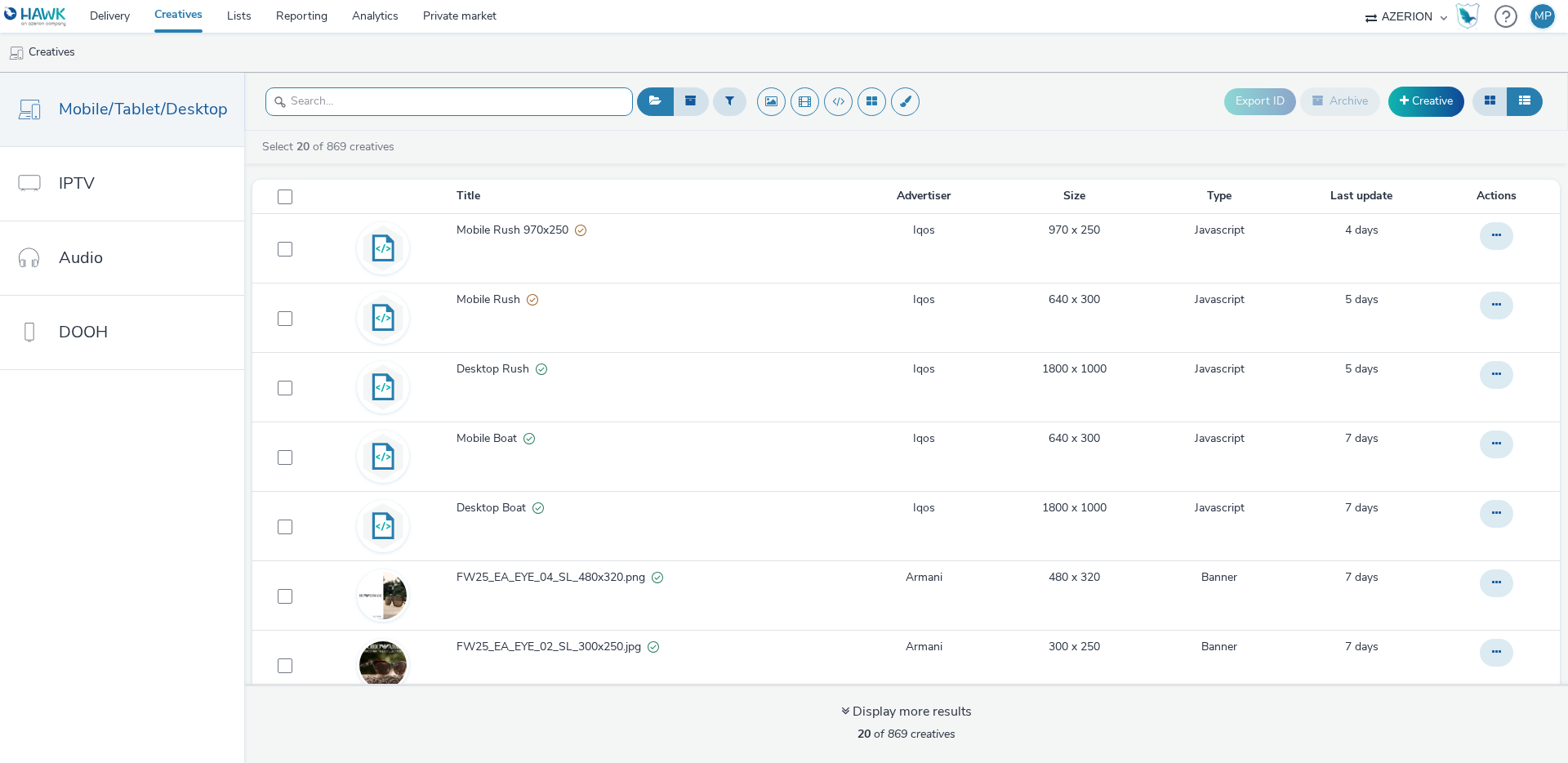
click at [469, 96] on input "text" at bounding box center [448, 102] width 367 height 29
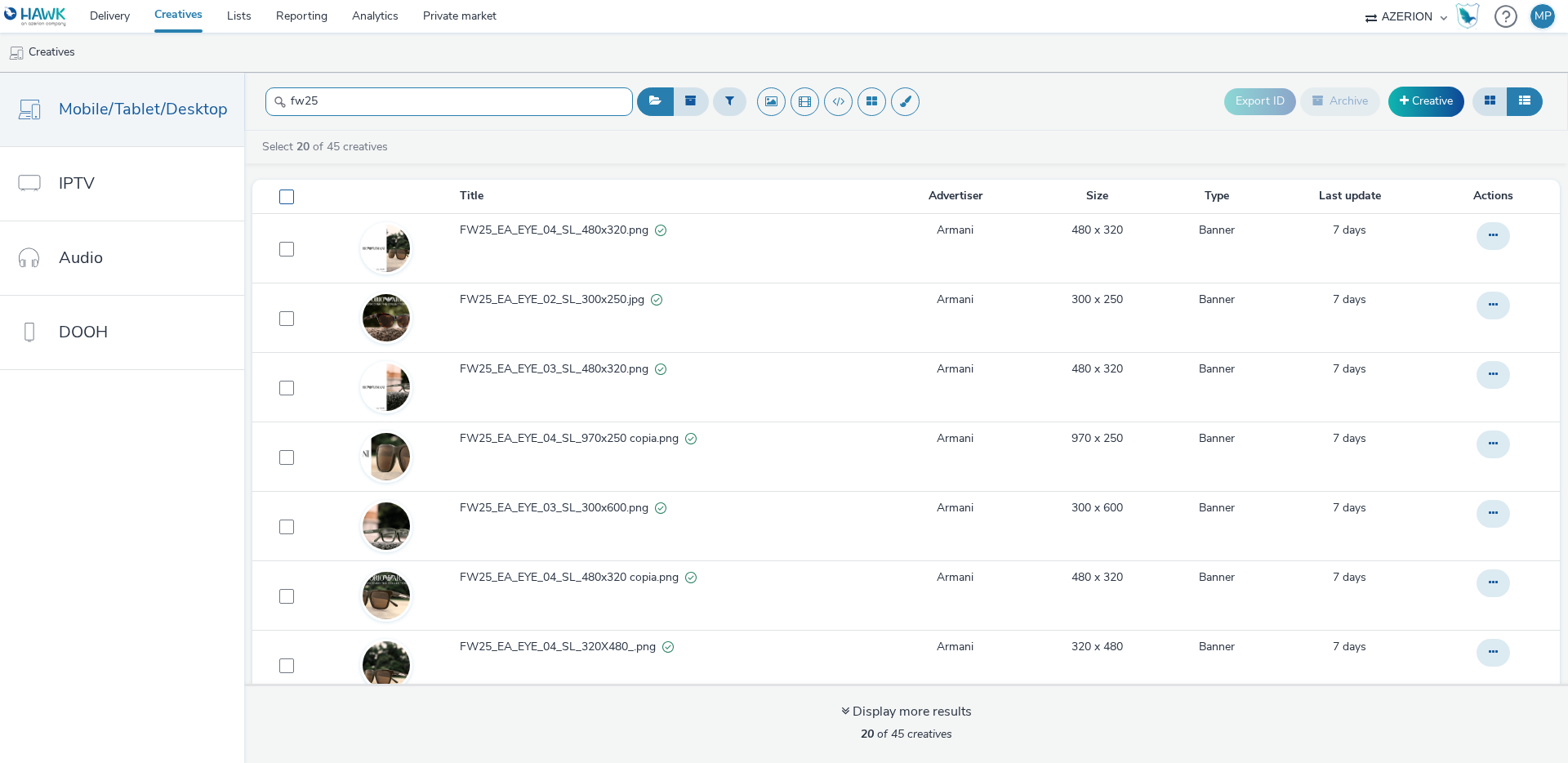
type input "fw25"
click at [282, 189] on span at bounding box center [286, 196] width 14 height 14
checkbox input "true"
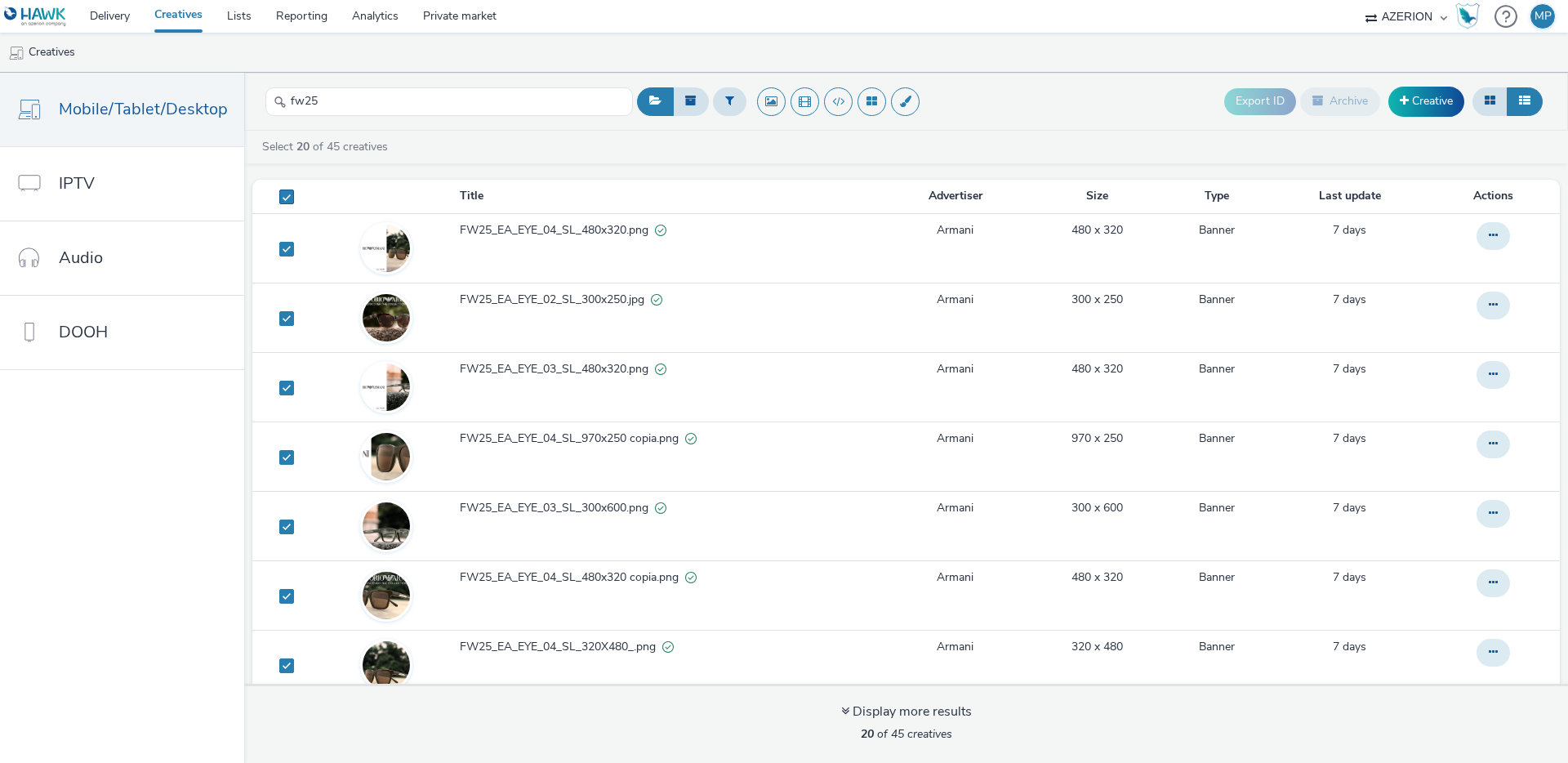
checkbox input "true"
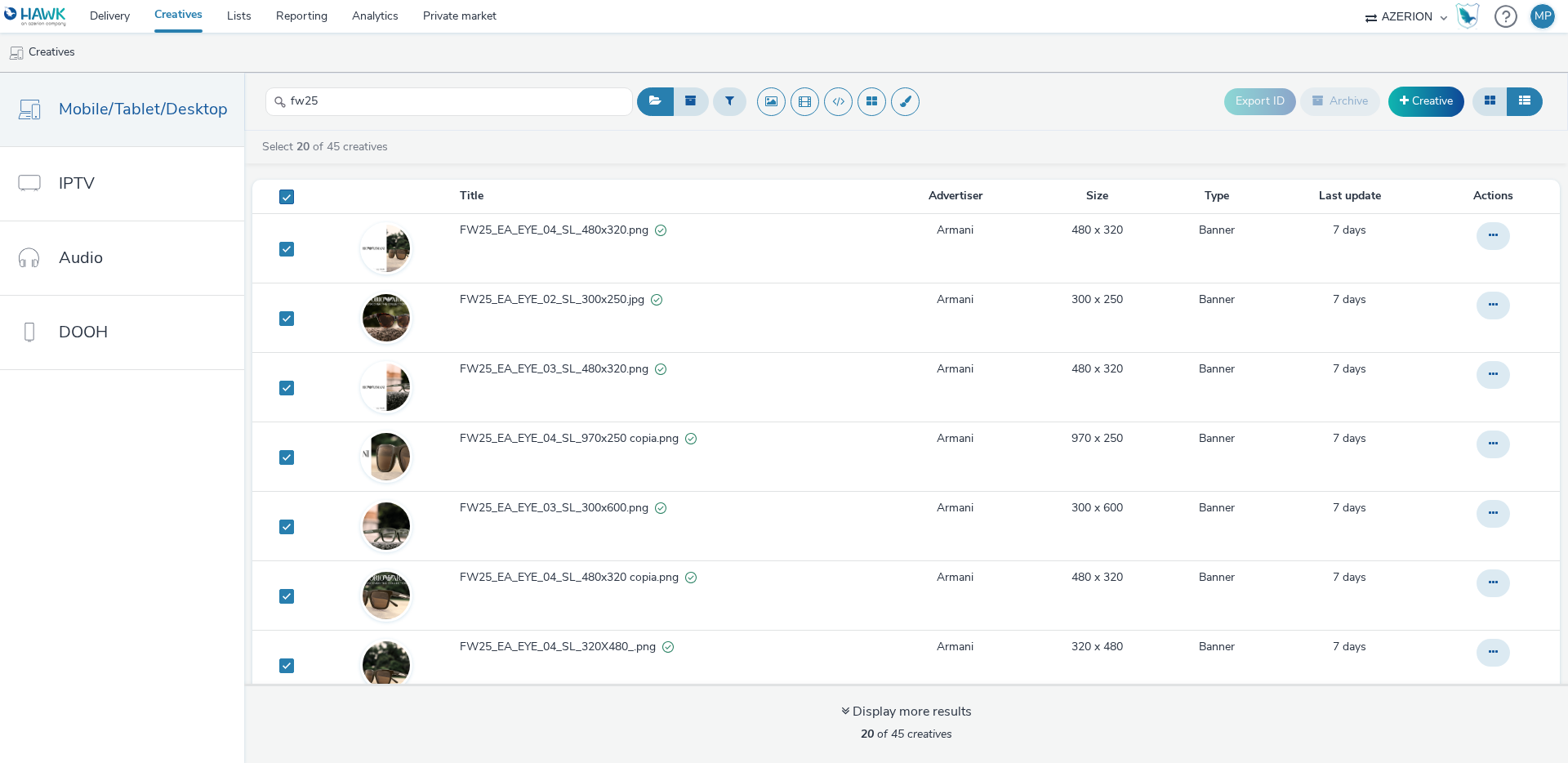
checkbox input "true"
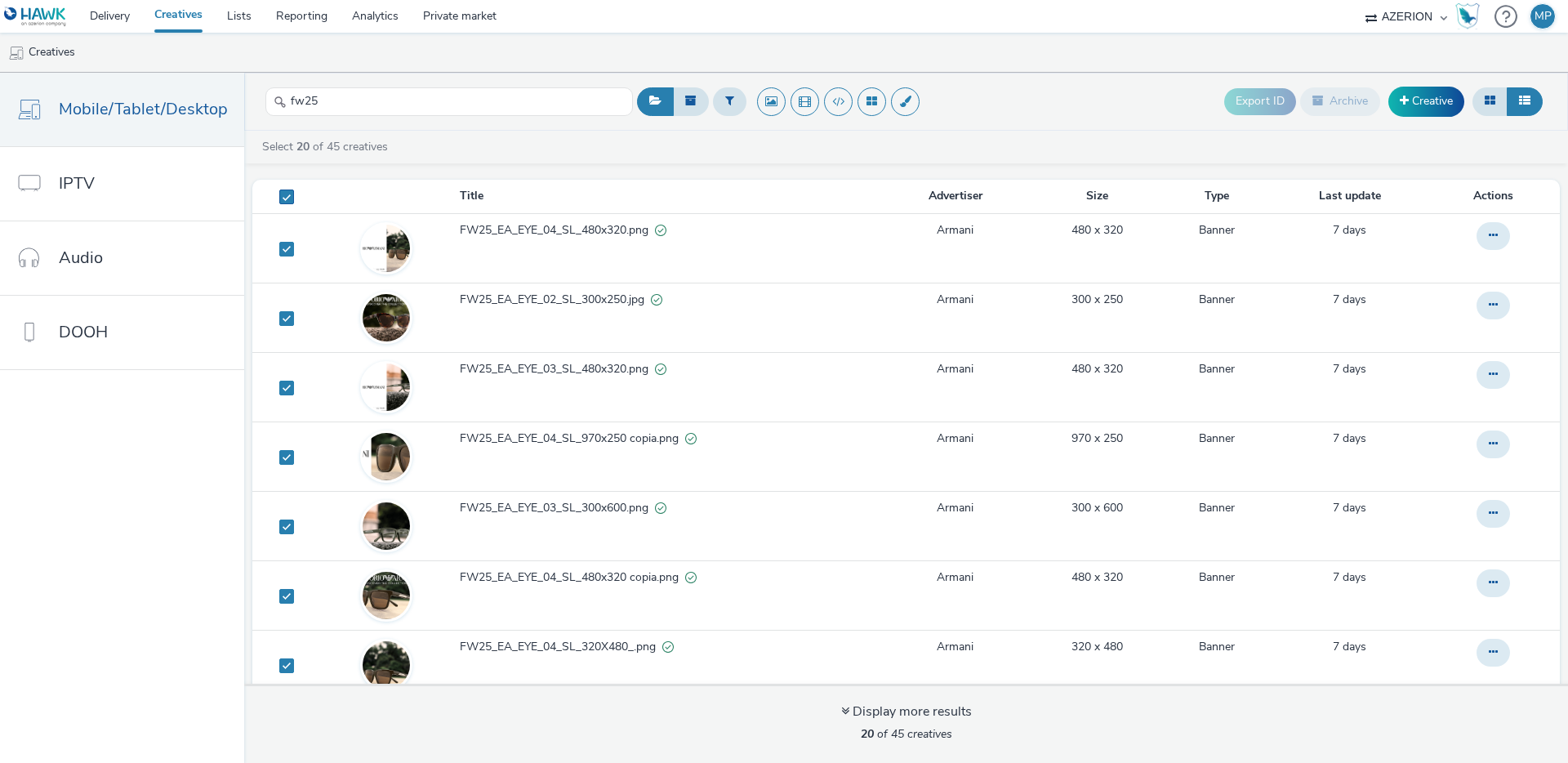
checkbox input "true"
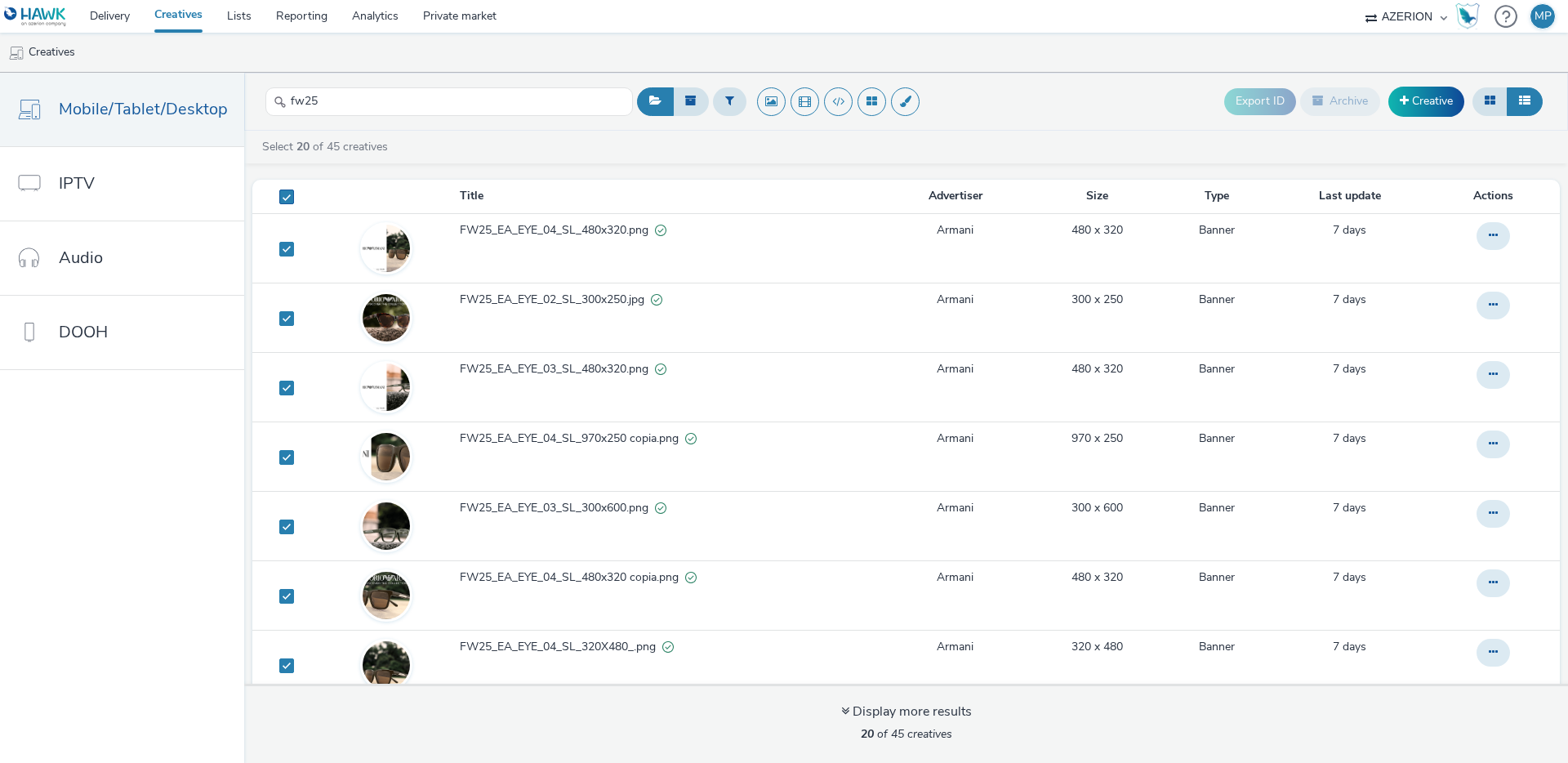
checkbox input "true"
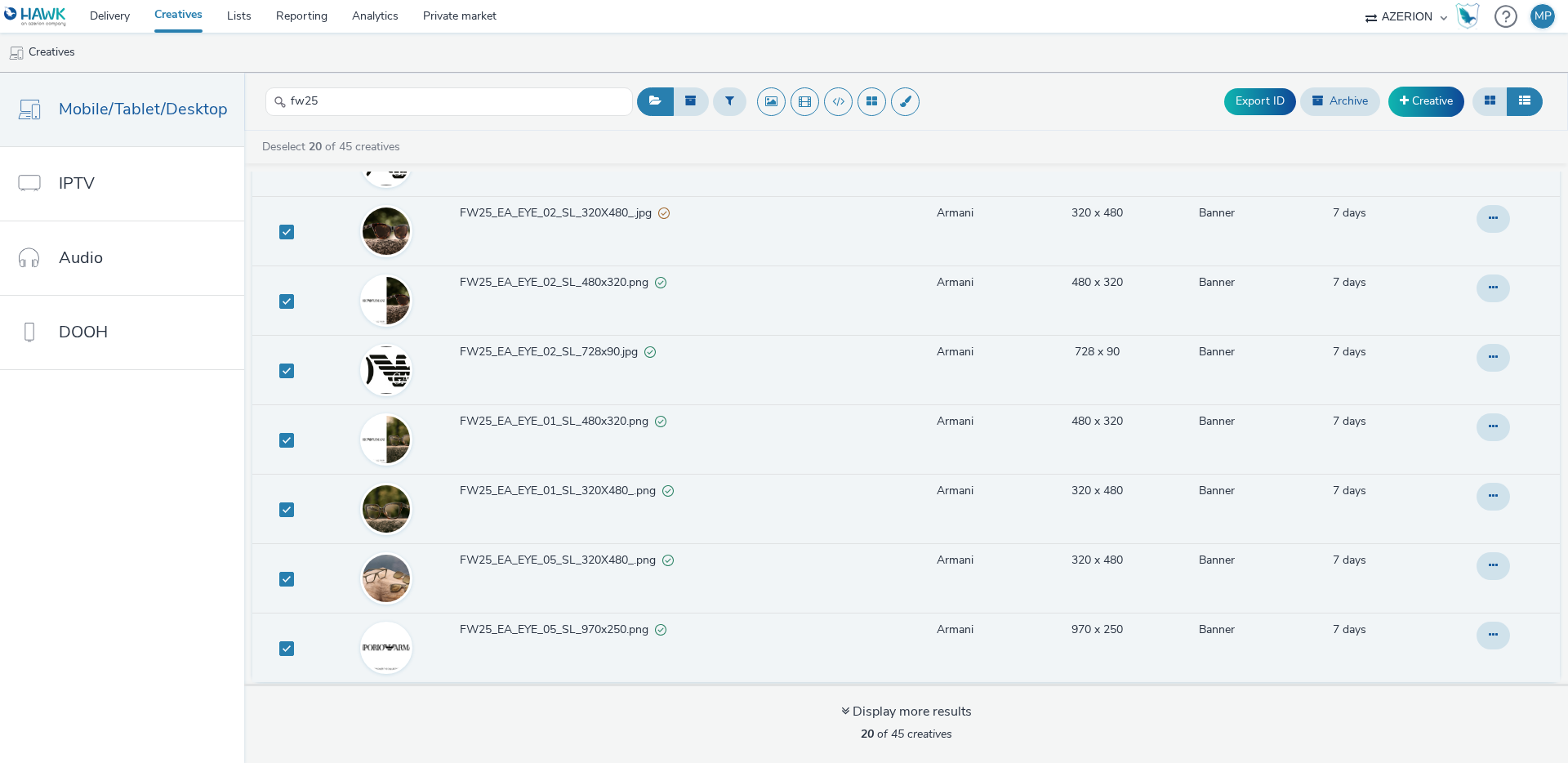
scroll to position [6, 0]
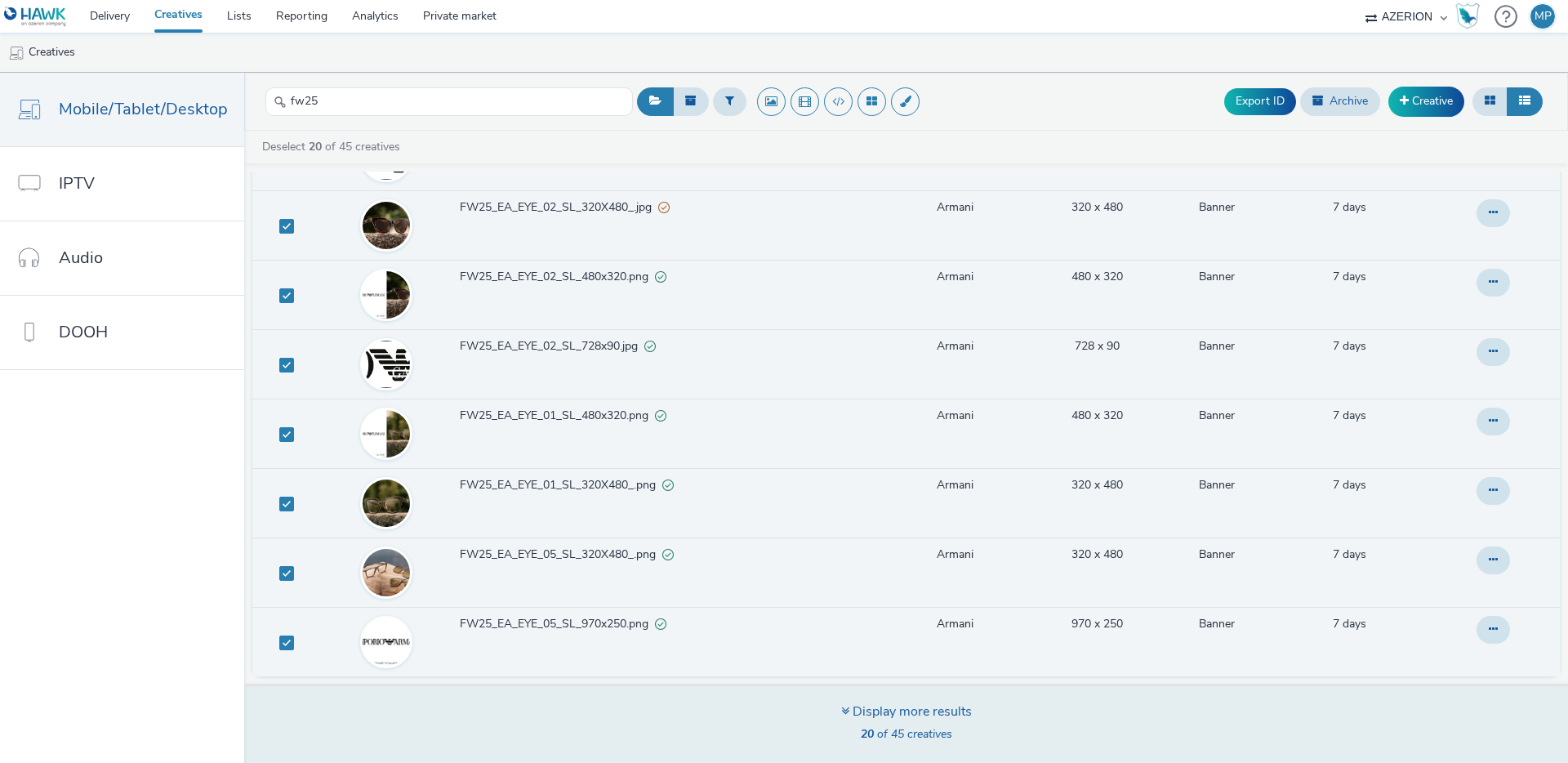
click at [930, 707] on div "Display more results" at bounding box center [906, 712] width 131 height 19
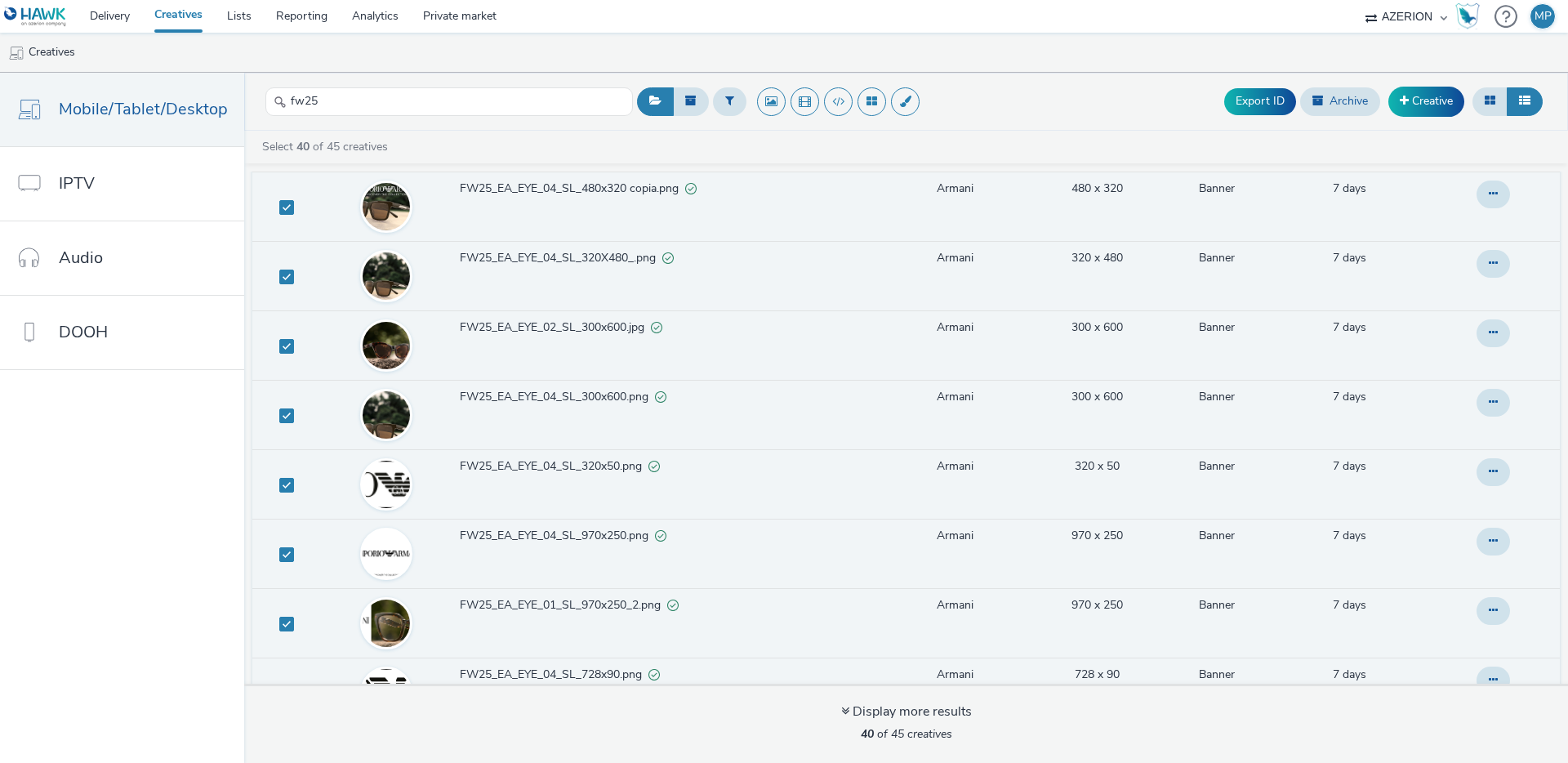
scroll to position [0, 0]
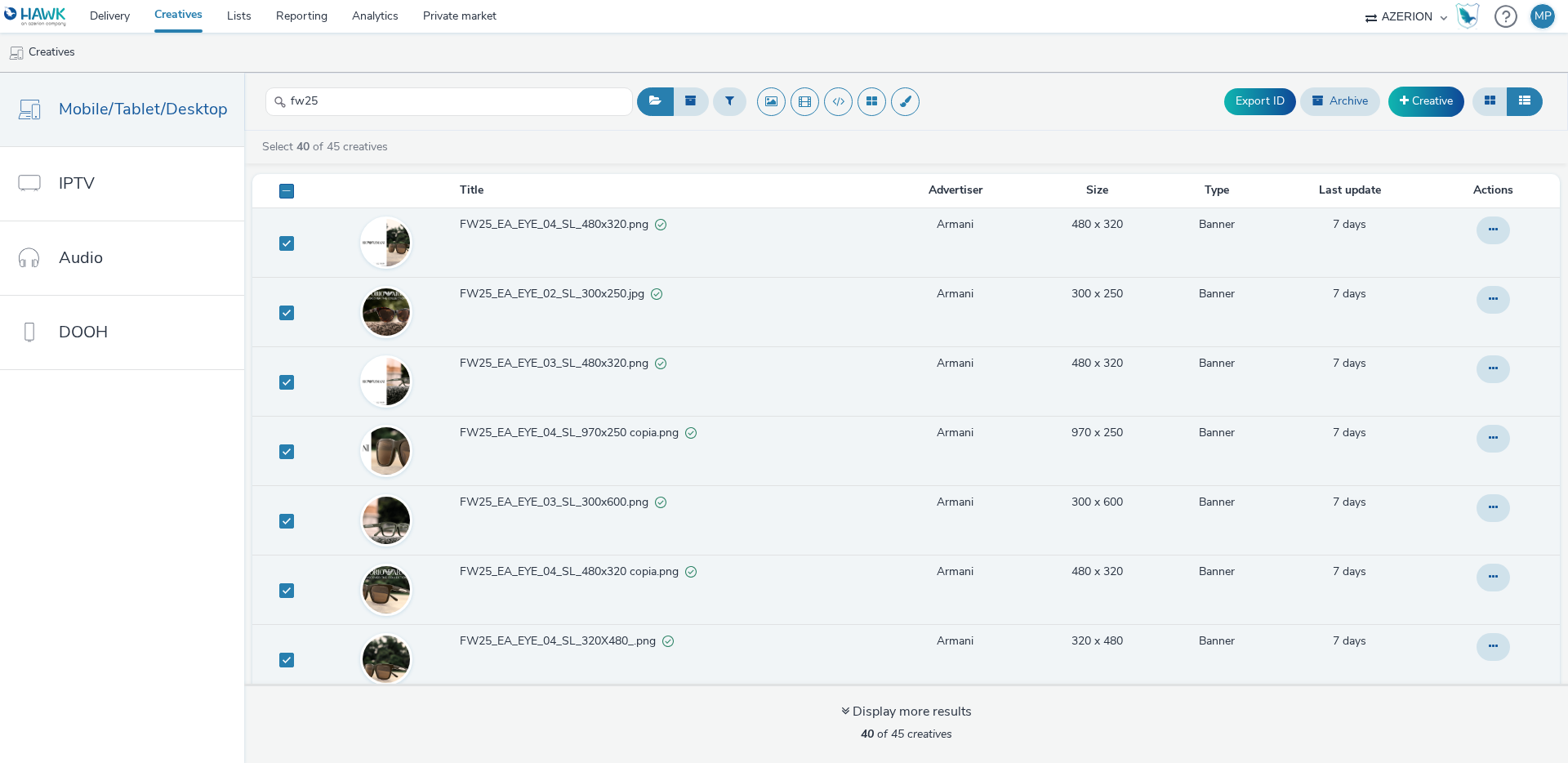
click at [290, 196] on label at bounding box center [287, 190] width 52 height 16
checkbox input "true"
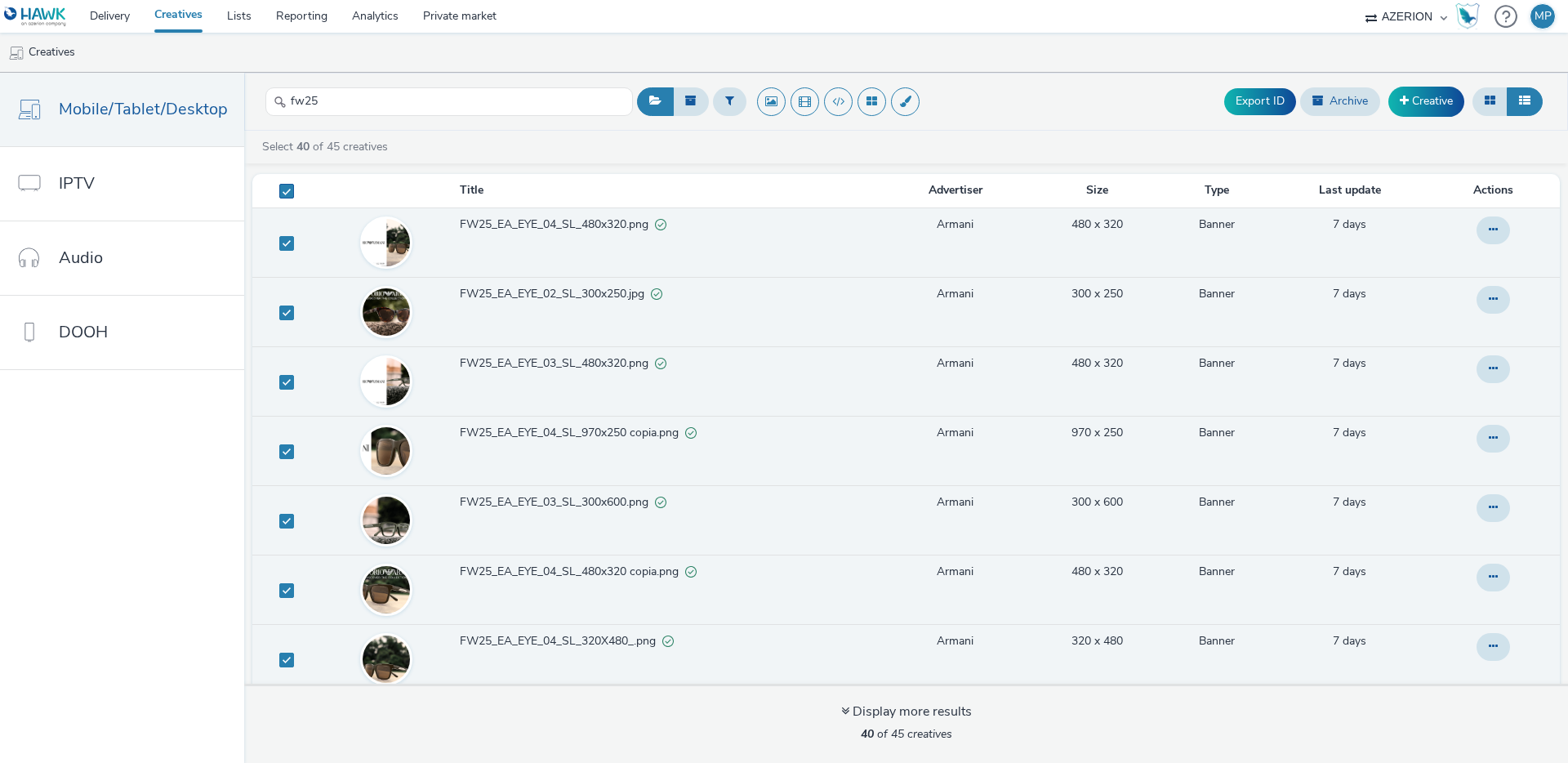
checkbox input "true"
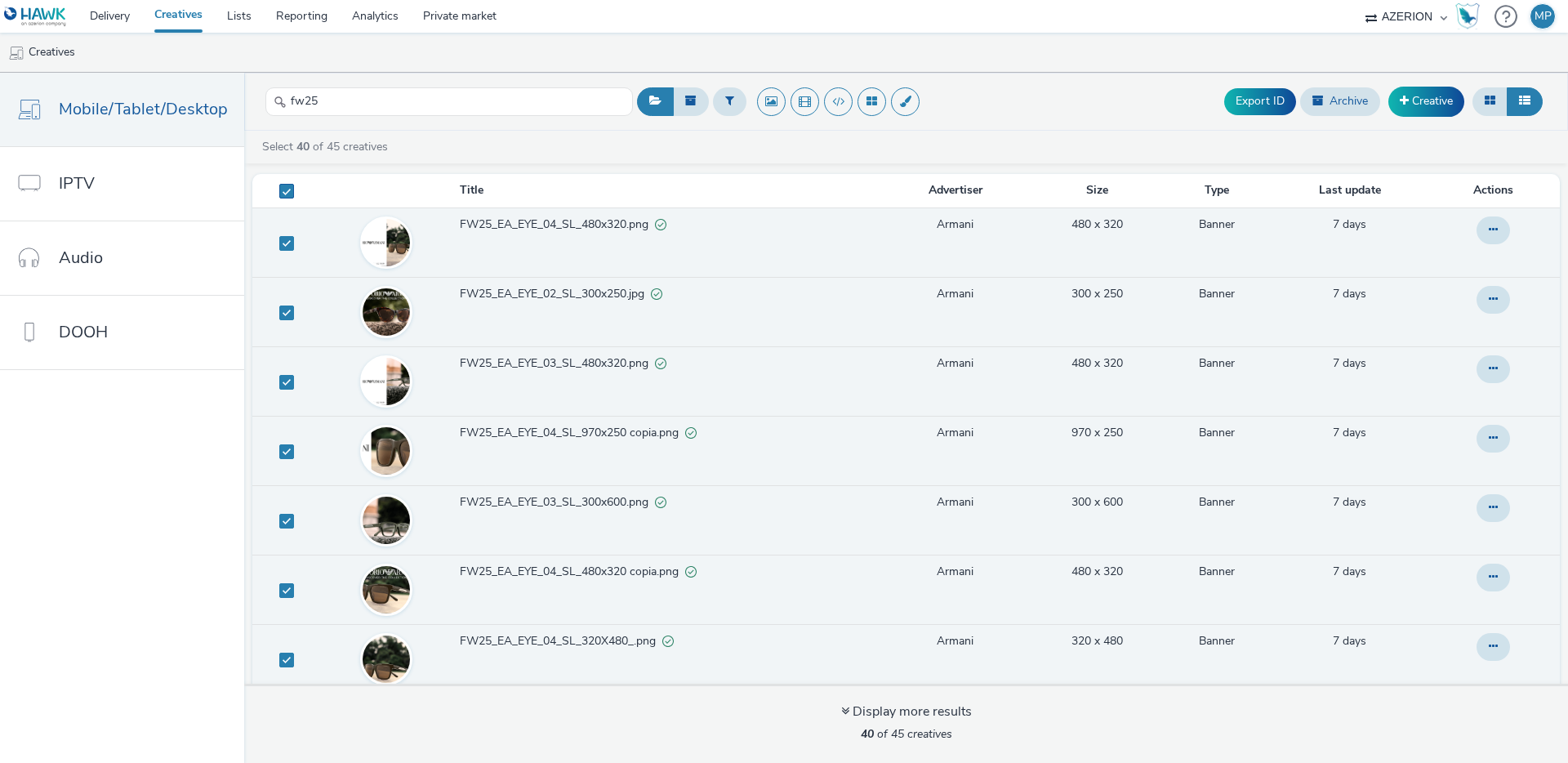
checkbox input "true"
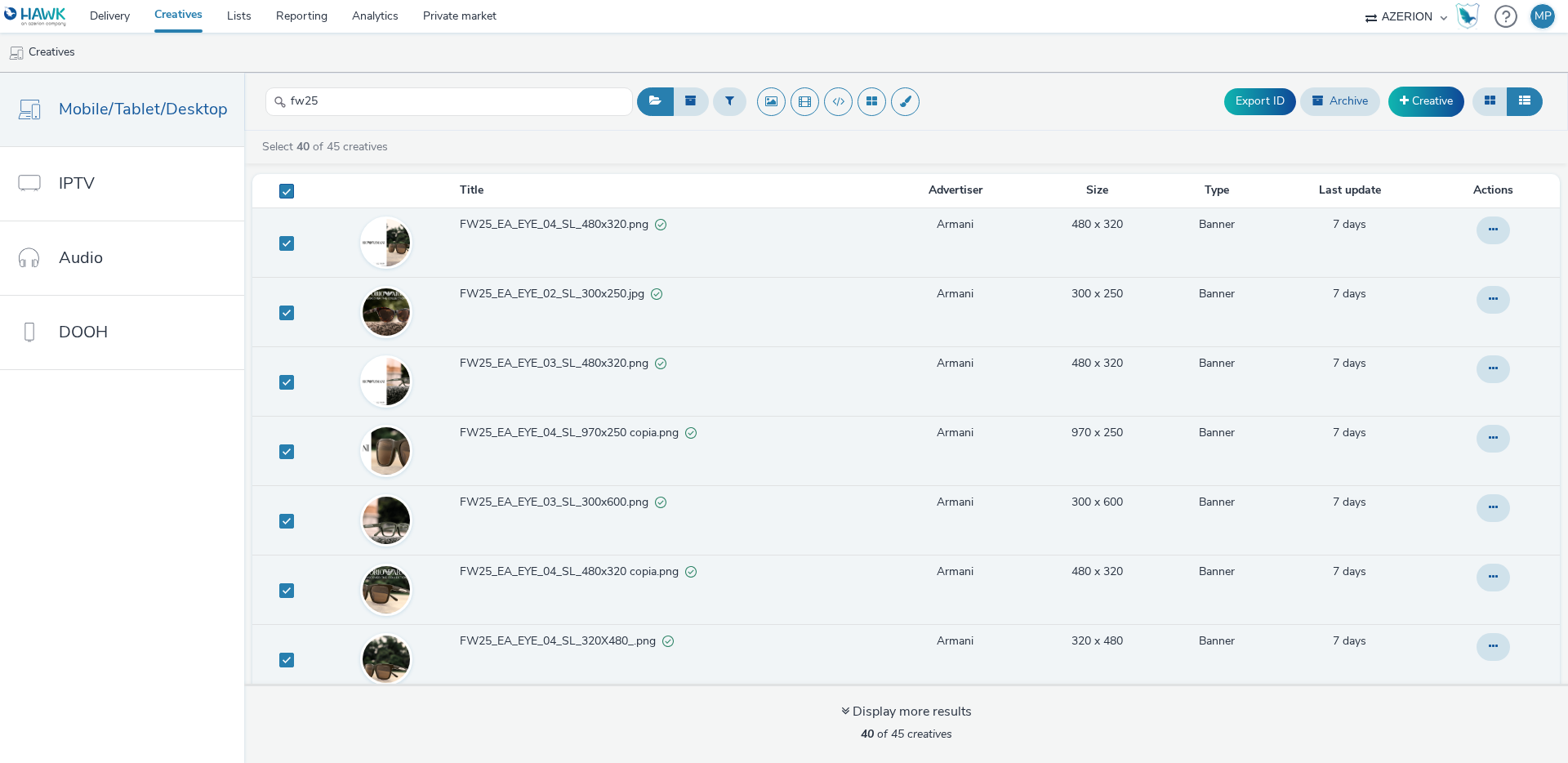
checkbox input "true"
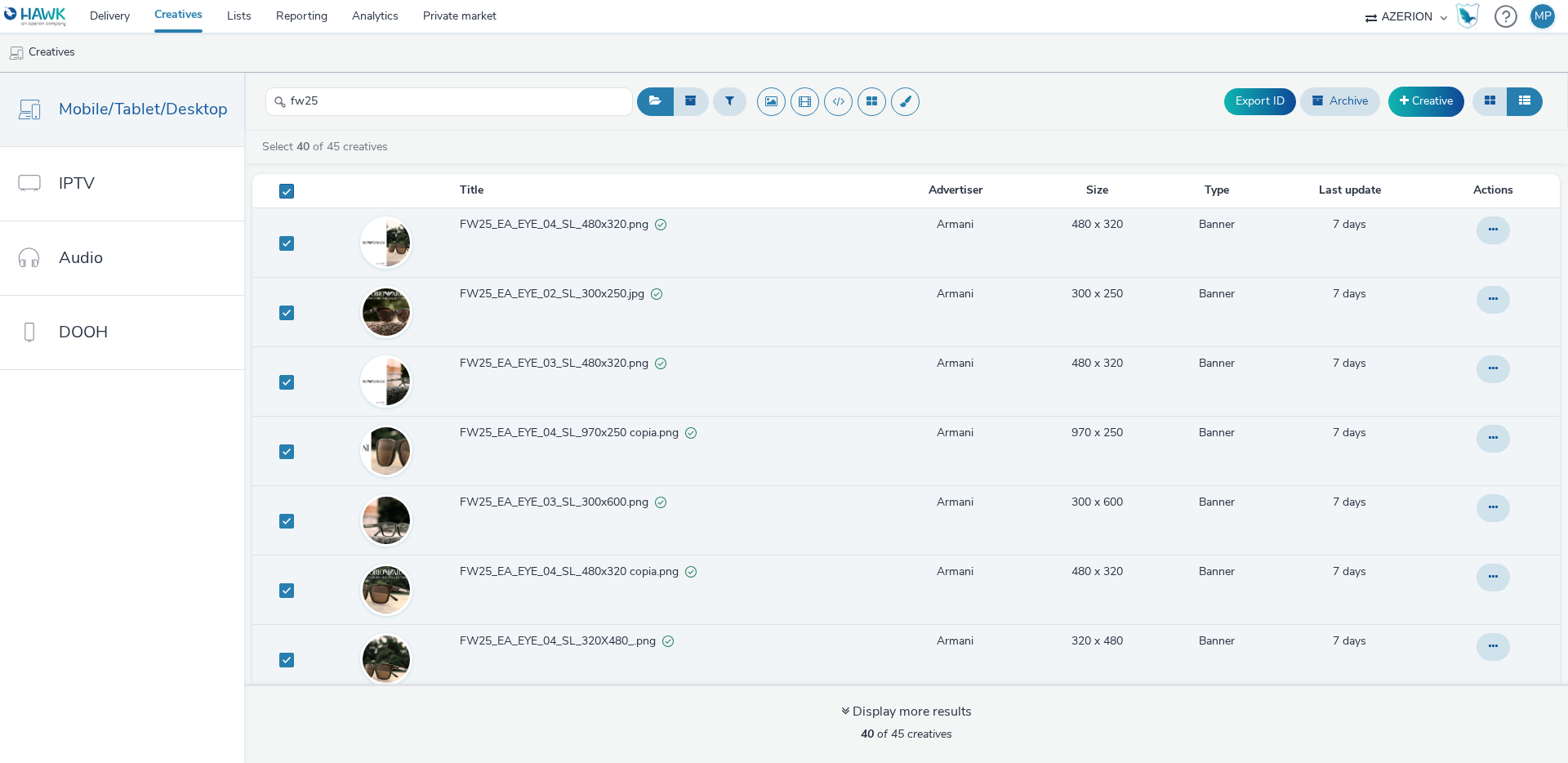
checkbox input "true"
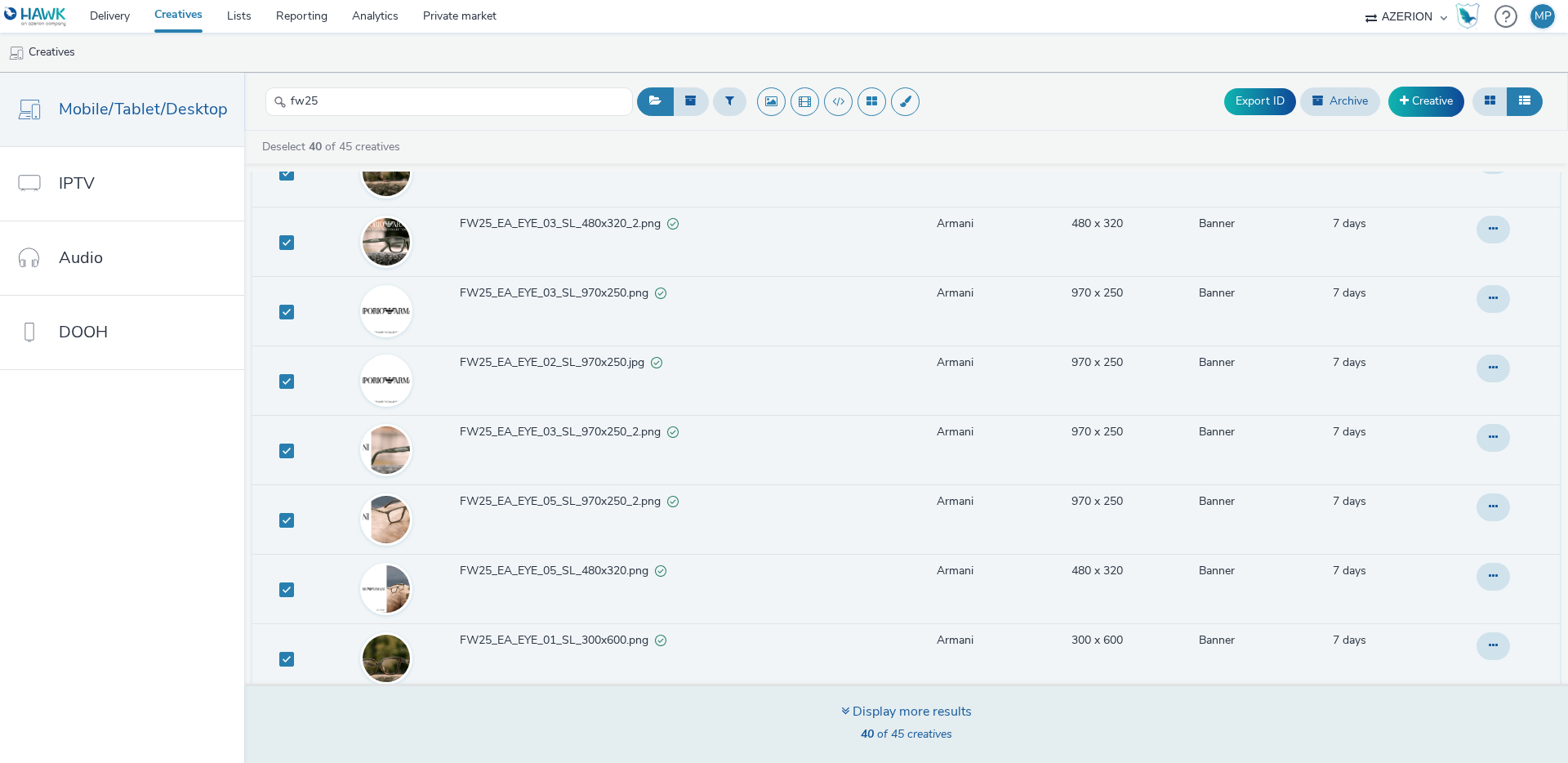
scroll to position [2308, 0]
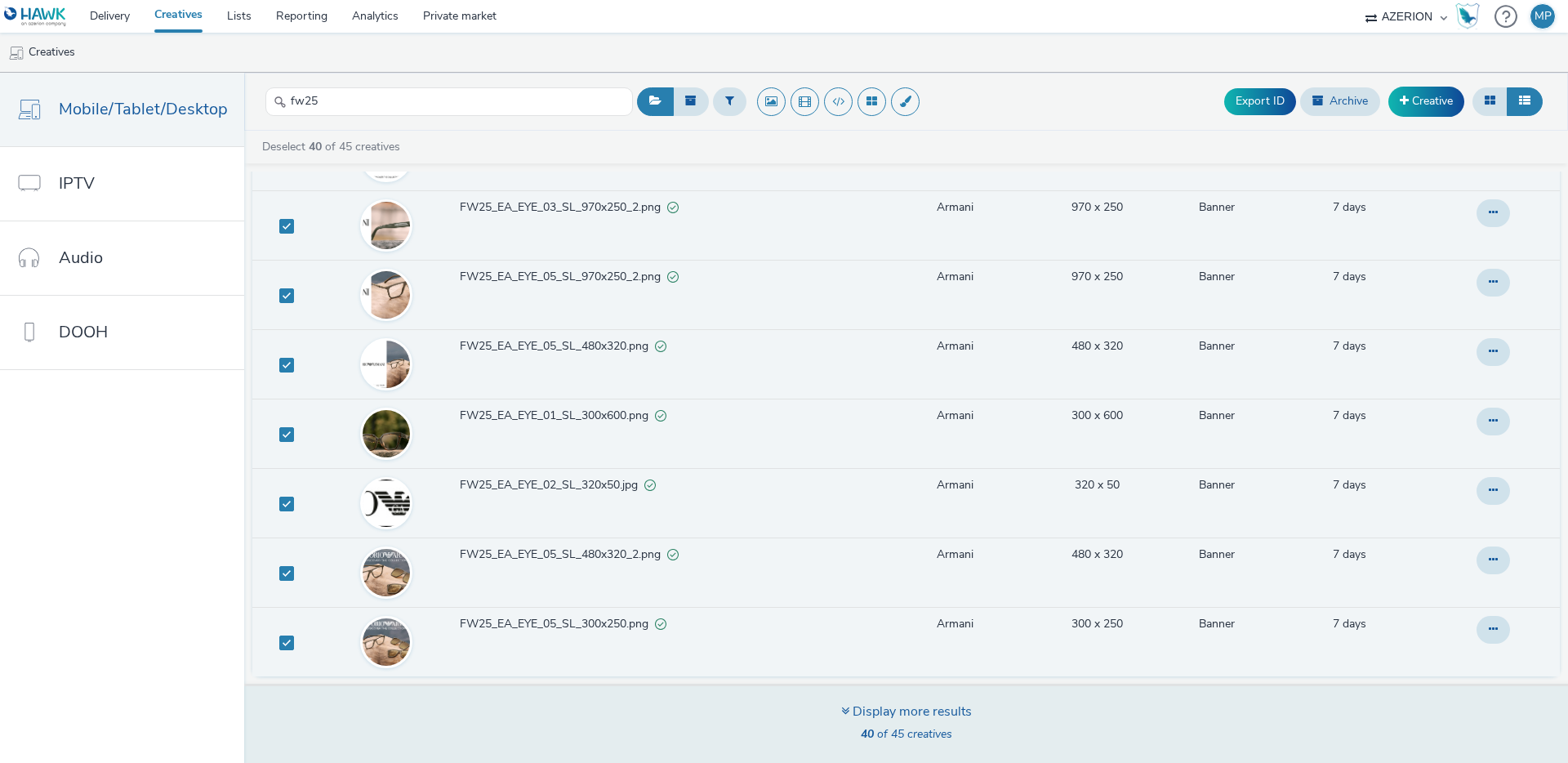
click at [905, 728] on span "40 of 45 creatives" at bounding box center [907, 733] width 91 height 15
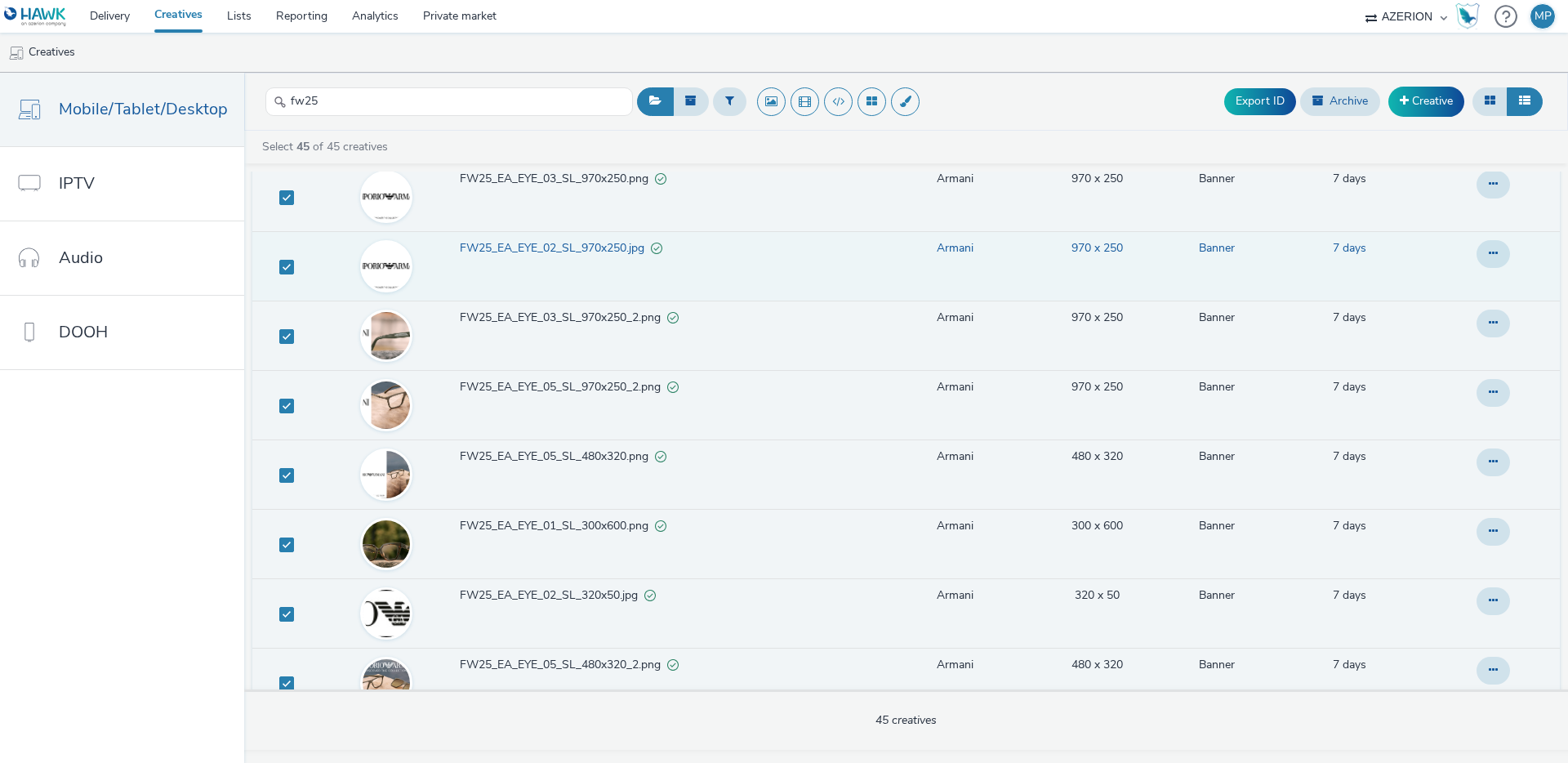
scroll to position [2654, 0]
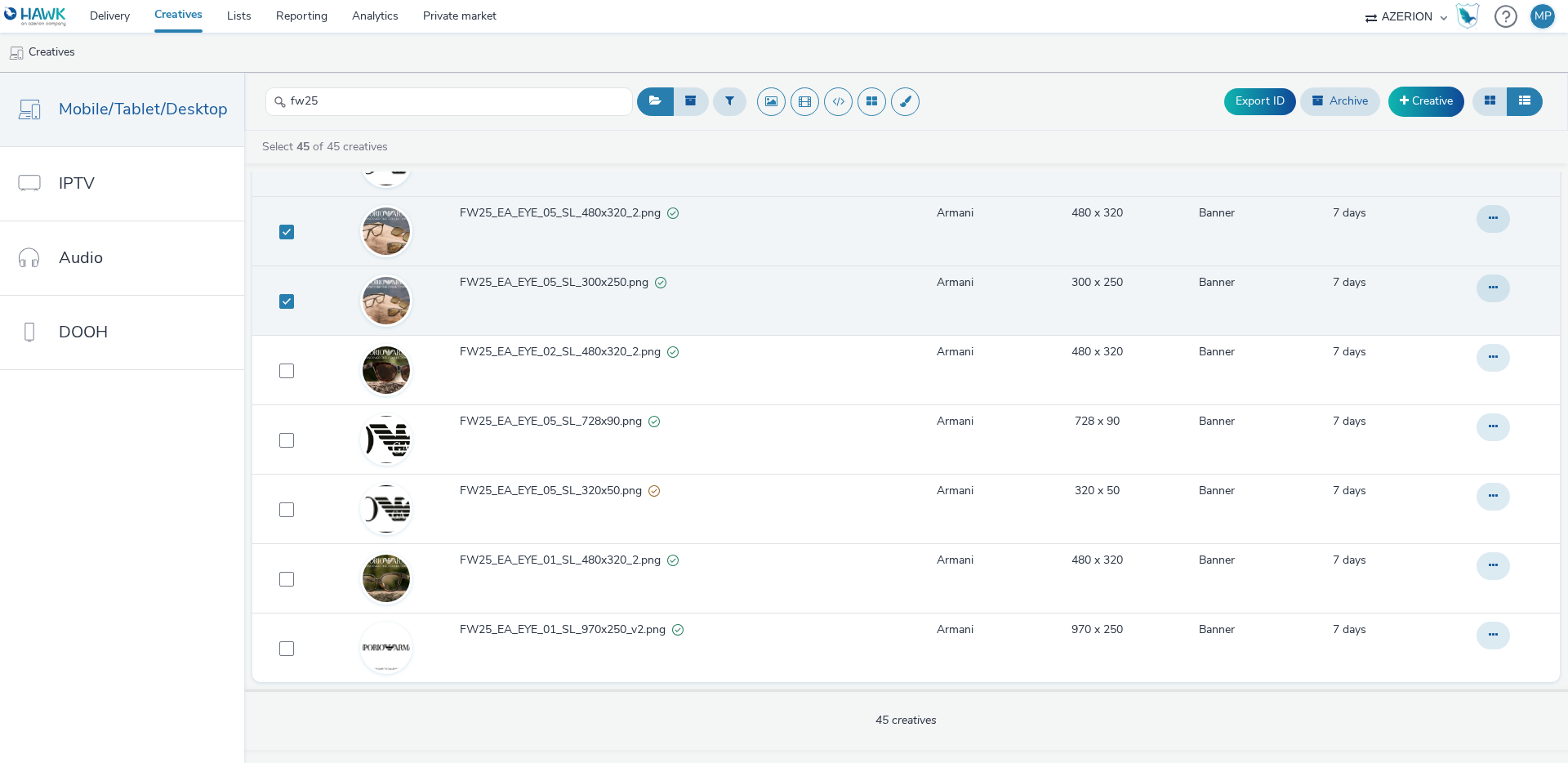
click at [296, 143] on strong "45" at bounding box center [302, 146] width 13 height 15
checkbox input "true"
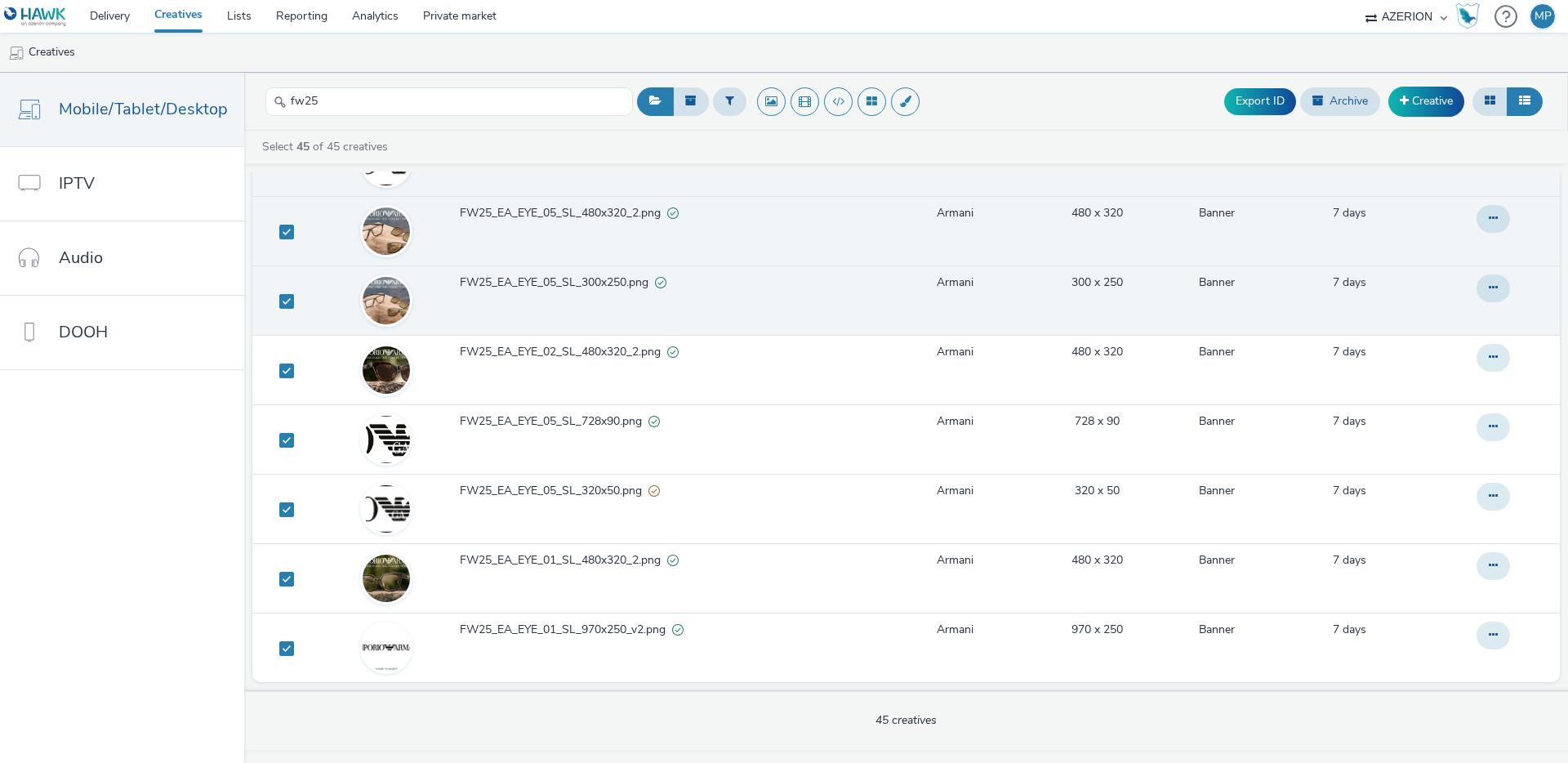
checkbox input "true"
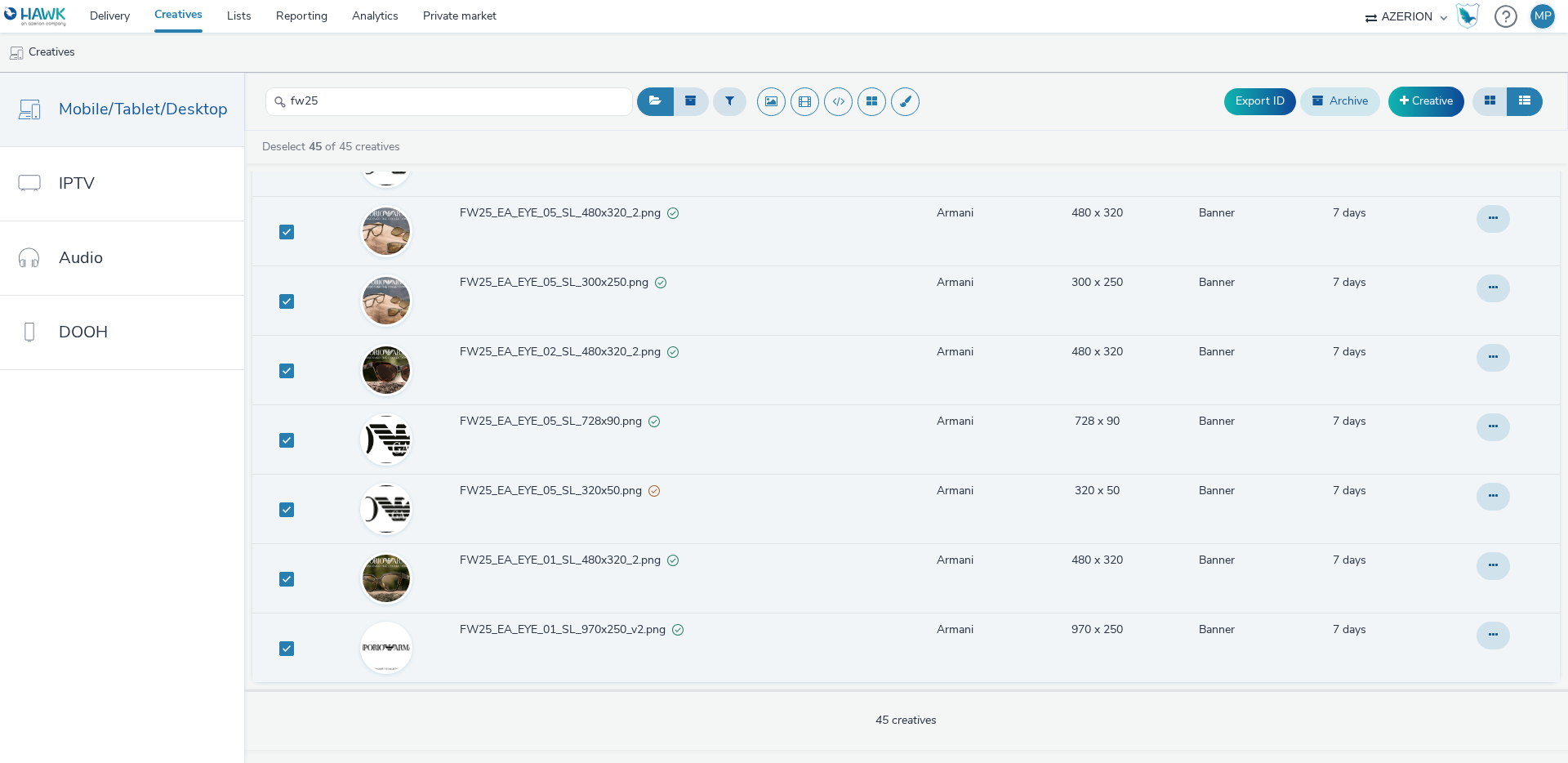
click at [1335, 100] on button "Archive" at bounding box center [1340, 101] width 80 height 28
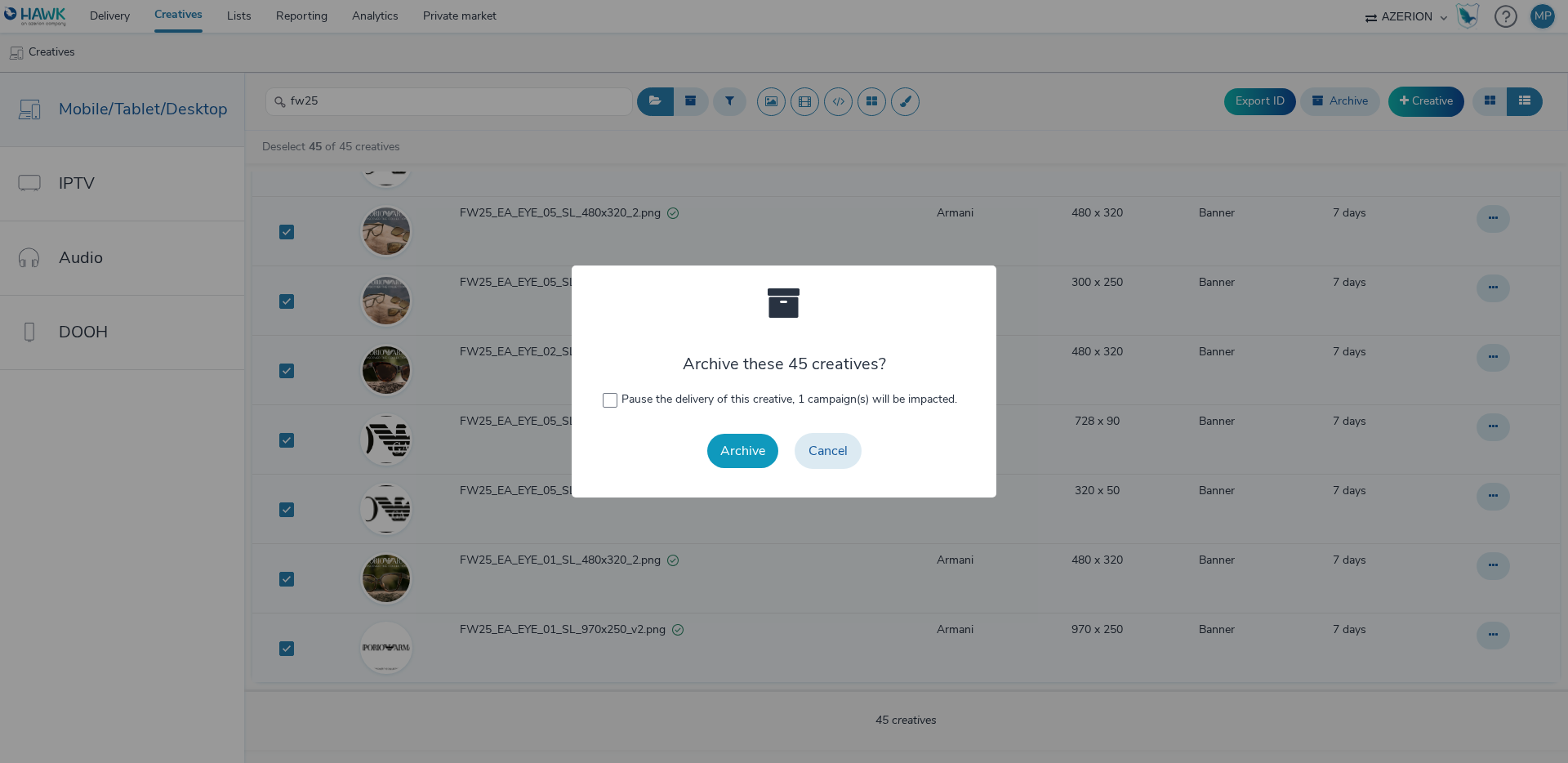
click at [748, 453] on button "Archive" at bounding box center [743, 451] width 71 height 35
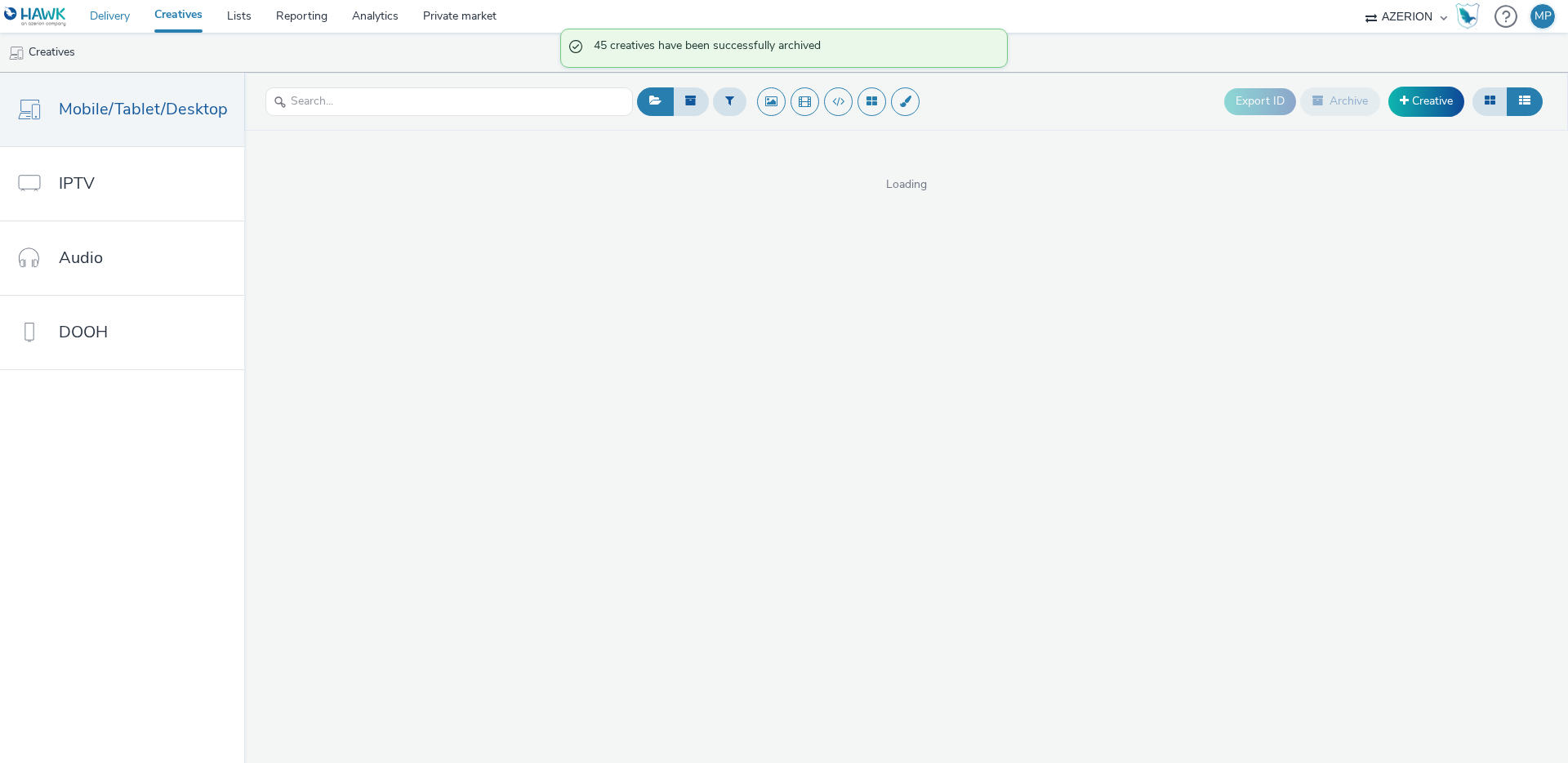
click at [113, 16] on link "Delivery" at bounding box center [110, 16] width 64 height 33
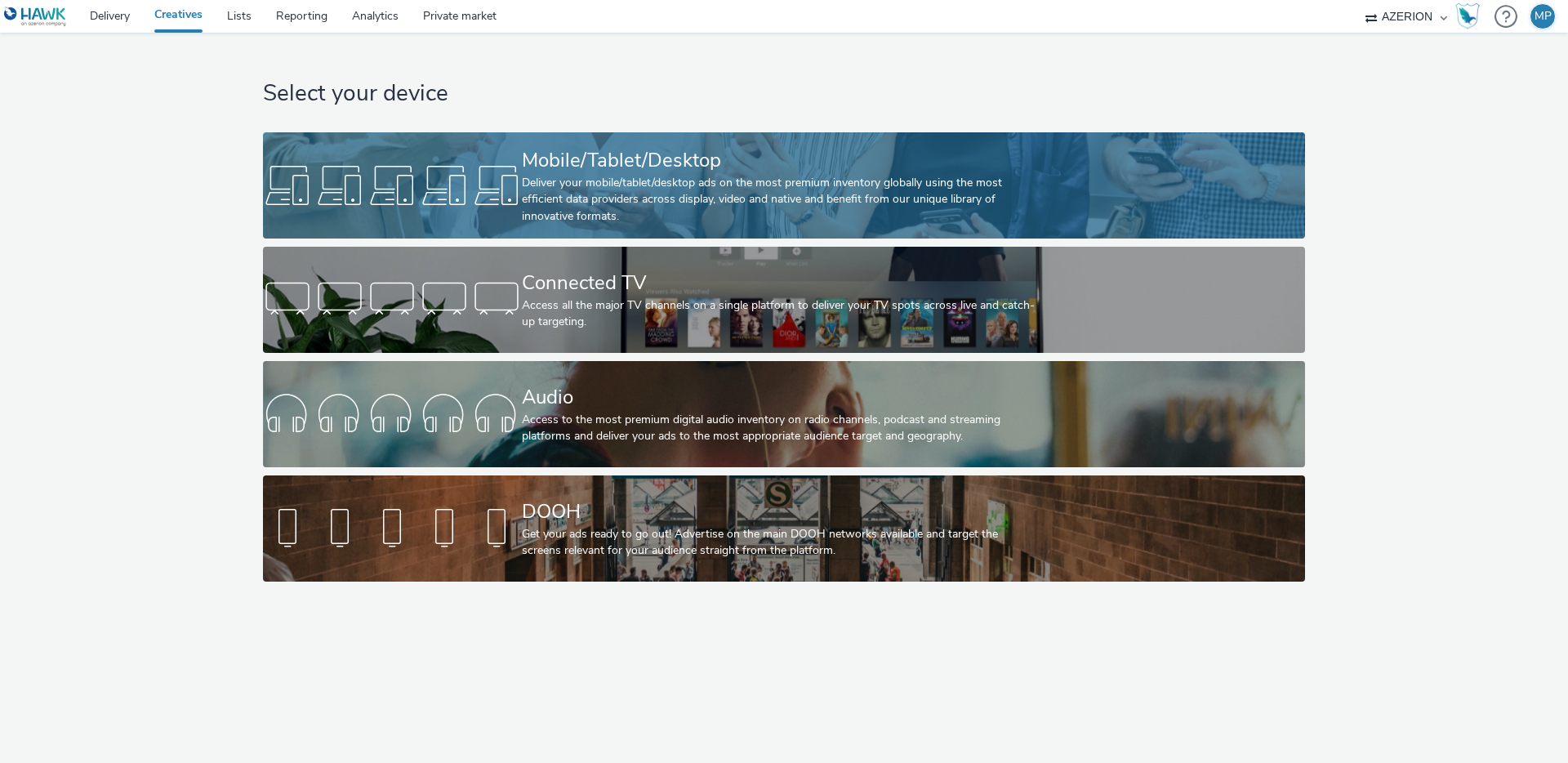
click at [512, 160] on div at bounding box center [392, 186] width 259 height 52
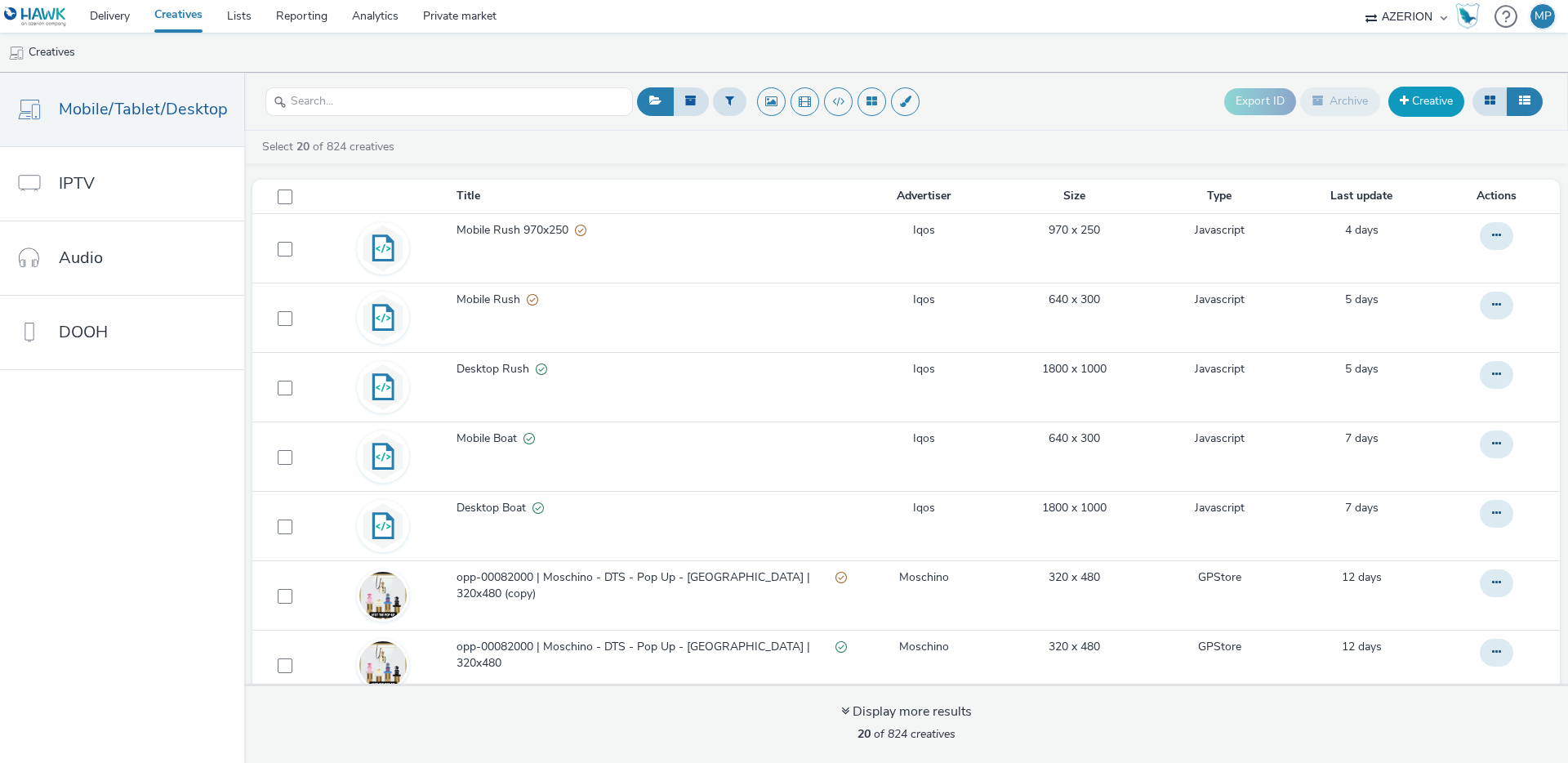
click at [1413, 99] on link "Creative" at bounding box center [1427, 101] width 76 height 30
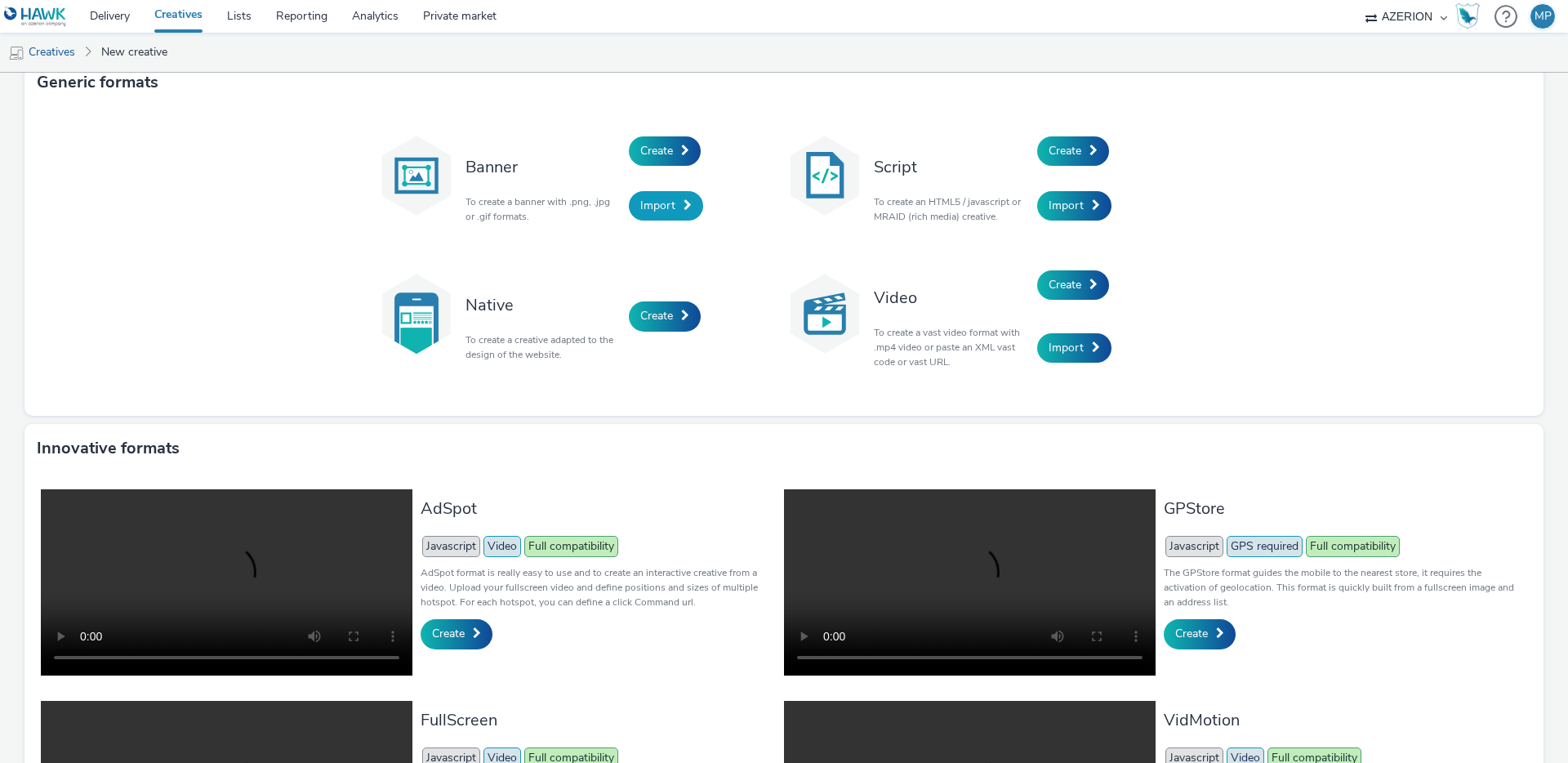
scroll to position [27, 0]
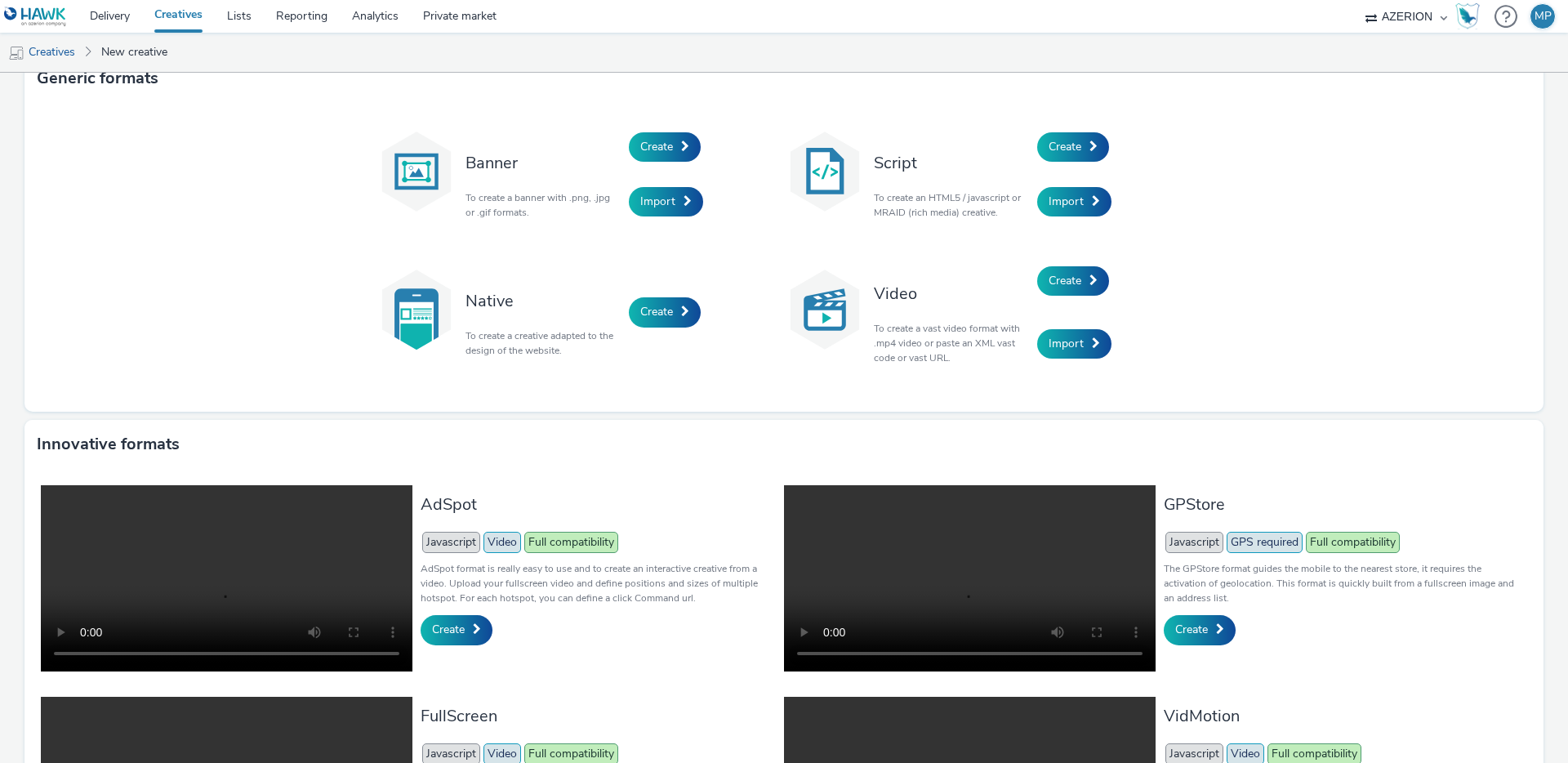
click at [665, 217] on div "Import" at bounding box center [707, 203] width 155 height 56
click at [666, 200] on span "Import" at bounding box center [658, 201] width 35 height 15
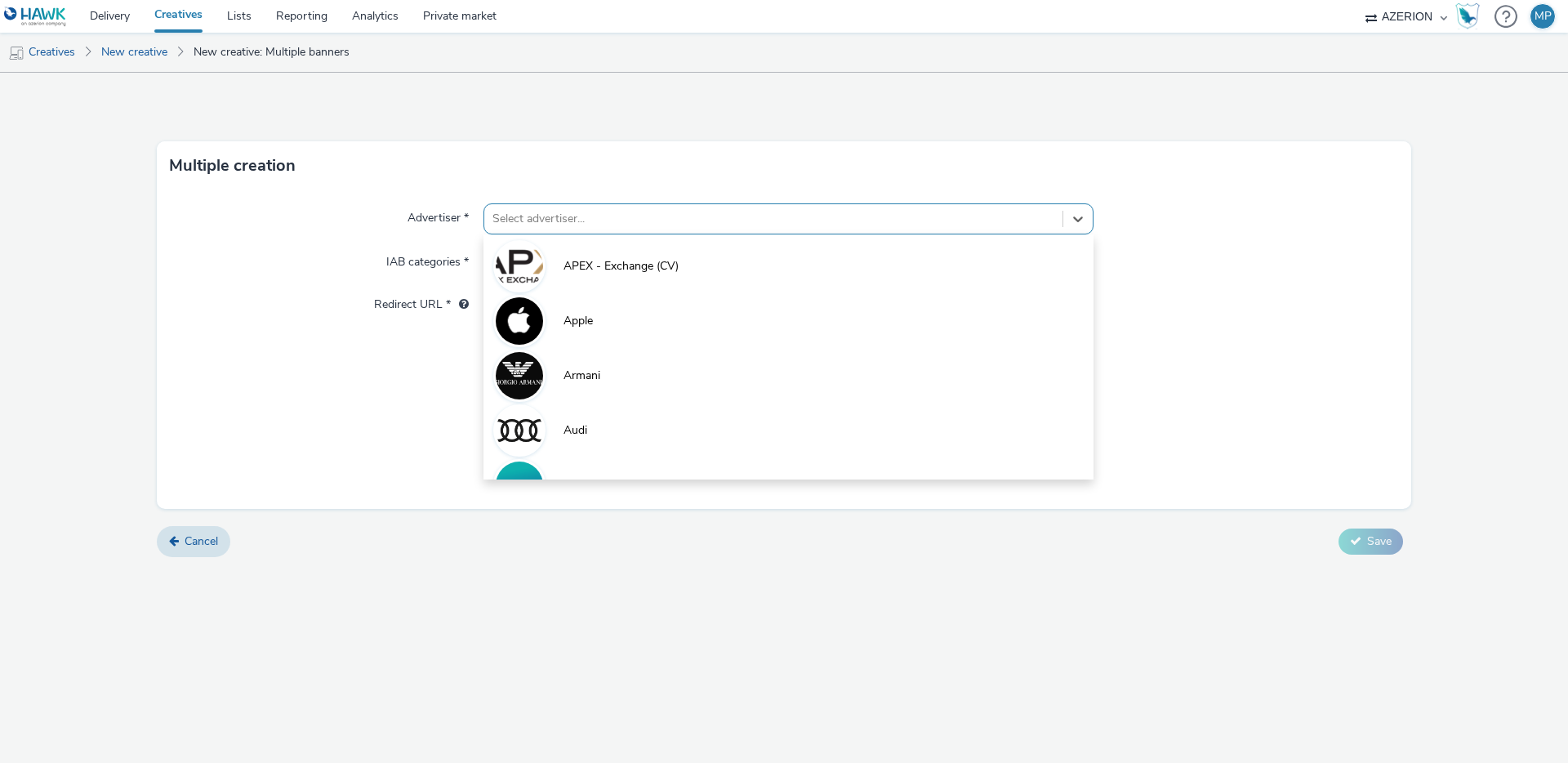
click at [589, 217] on div at bounding box center [773, 219] width 562 height 19
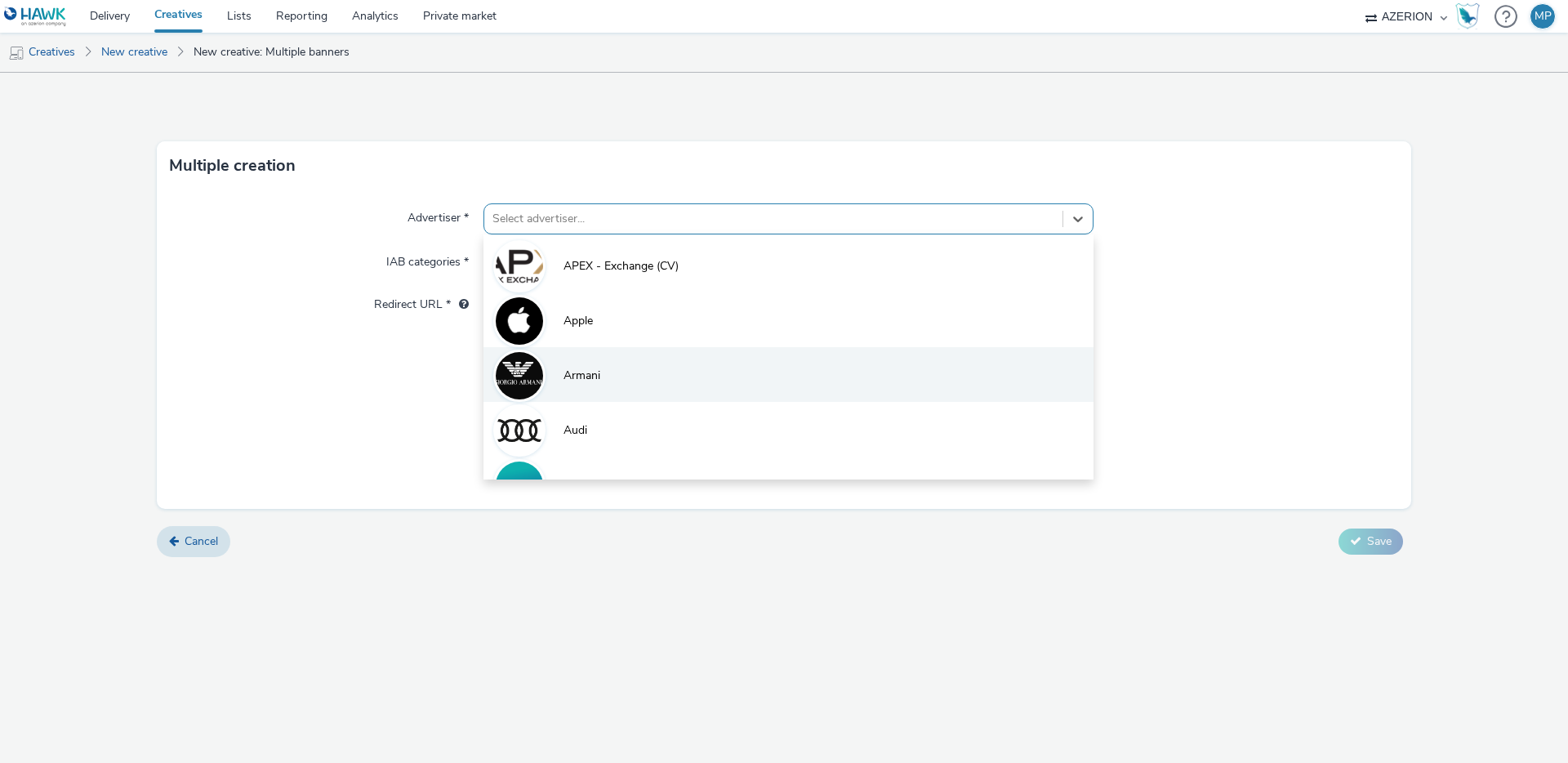
click at [608, 370] on li "Armani" at bounding box center [789, 374] width 610 height 55
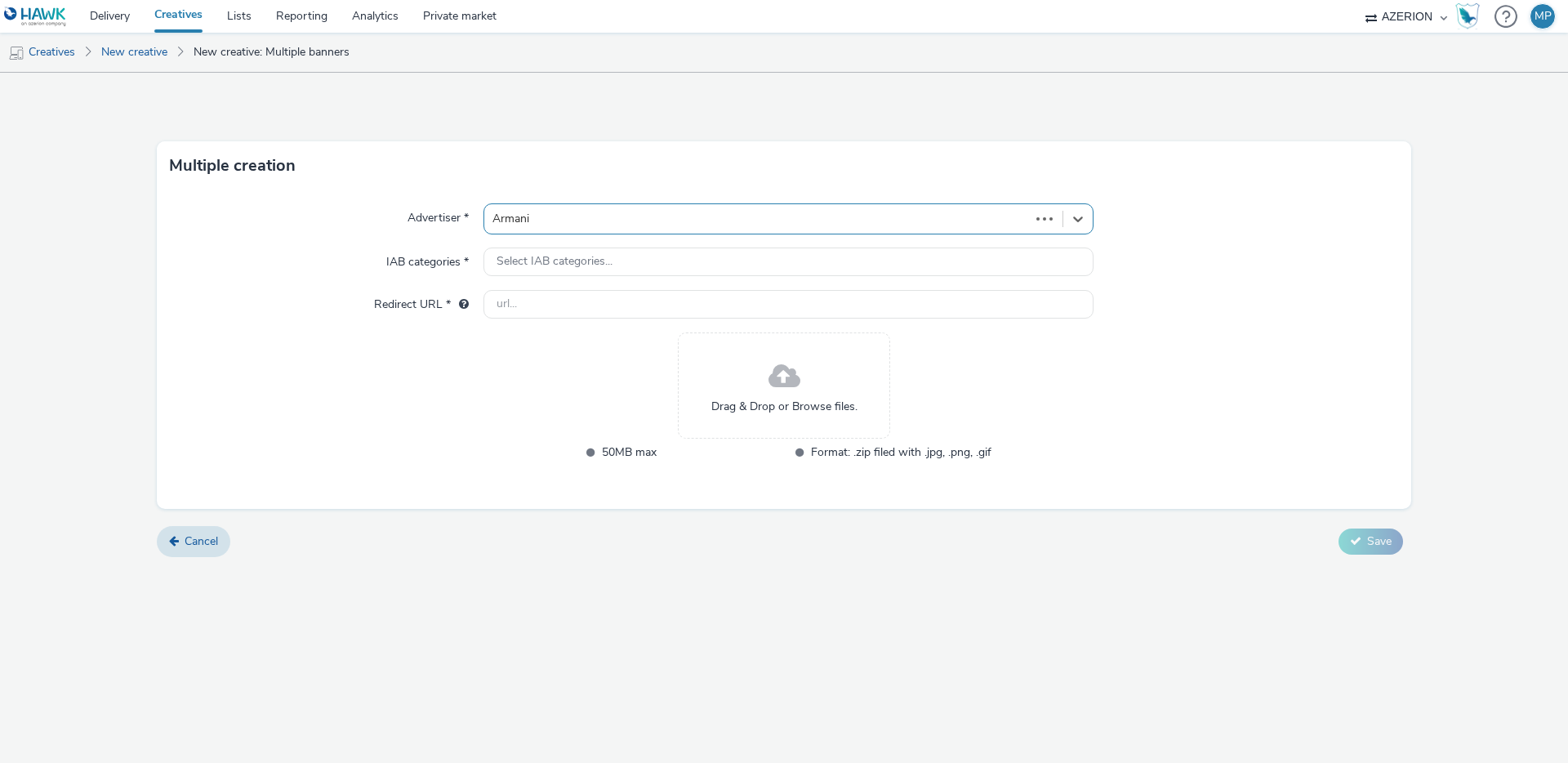
type input "[URL][DOMAIN_NAME]"
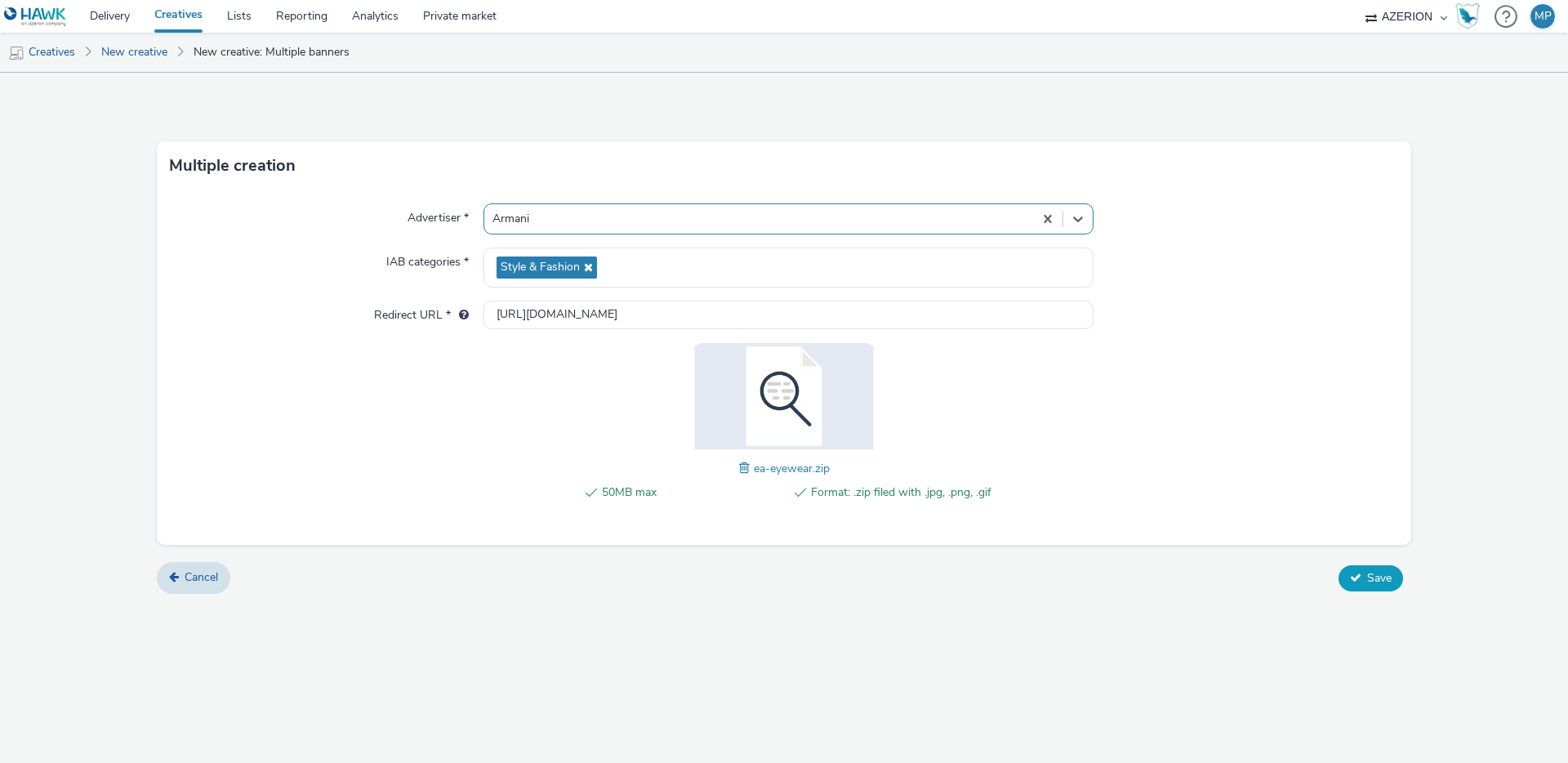
click at [1375, 571] on span "Save" at bounding box center [1379, 577] width 24 height 15
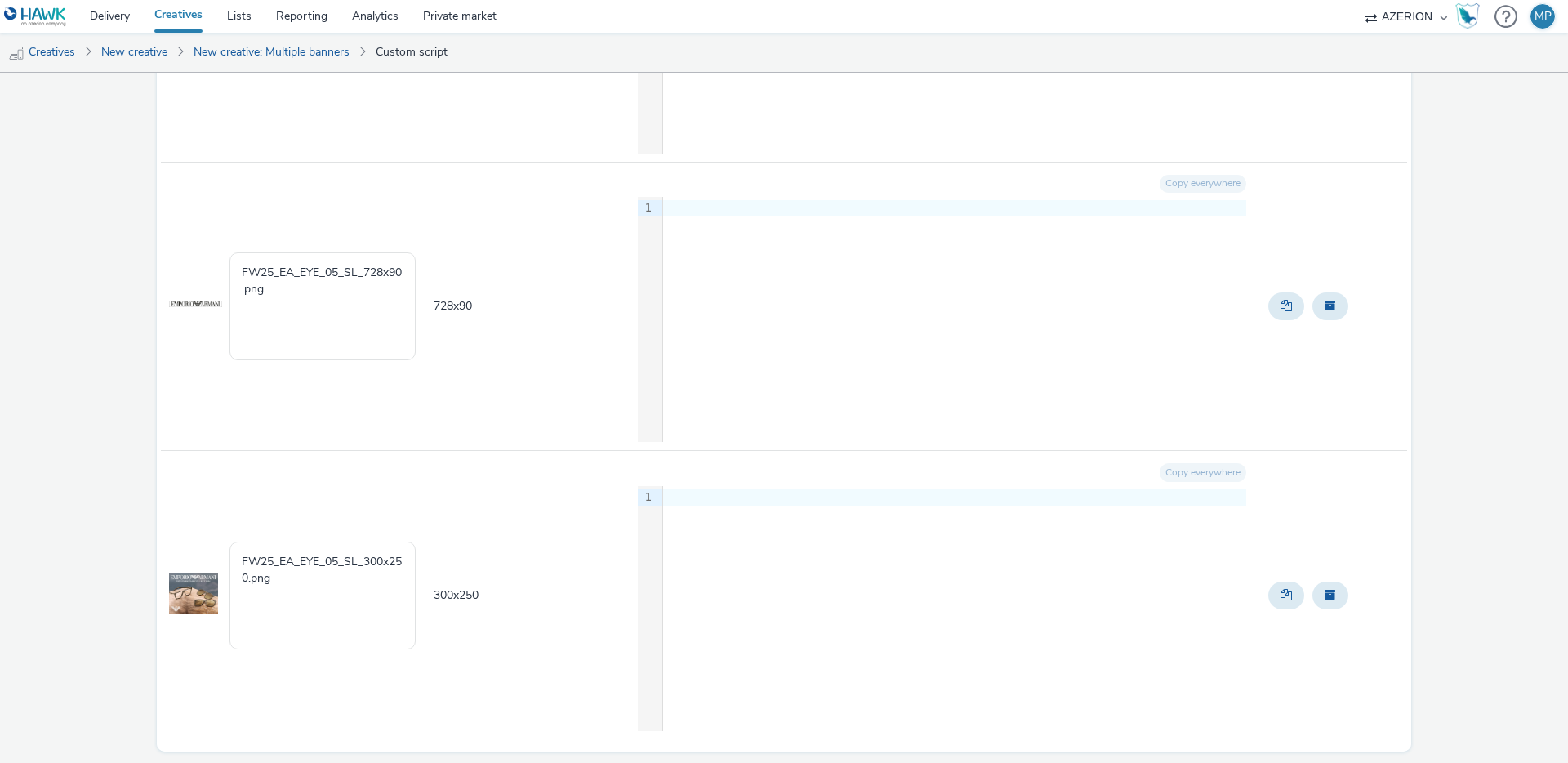
scroll to position [11123, 0]
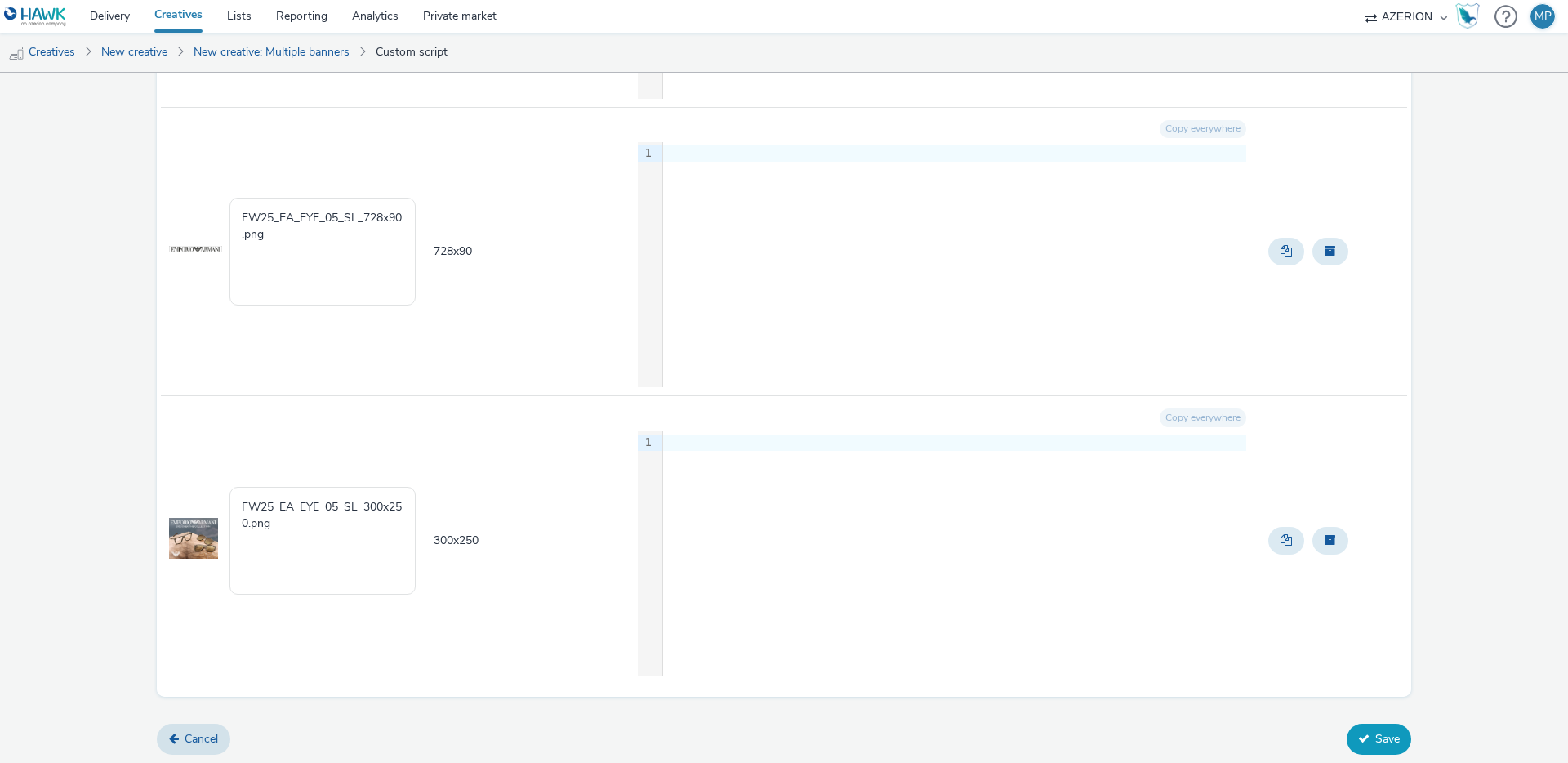
click at [1393, 737] on button "Save" at bounding box center [1379, 739] width 64 height 31
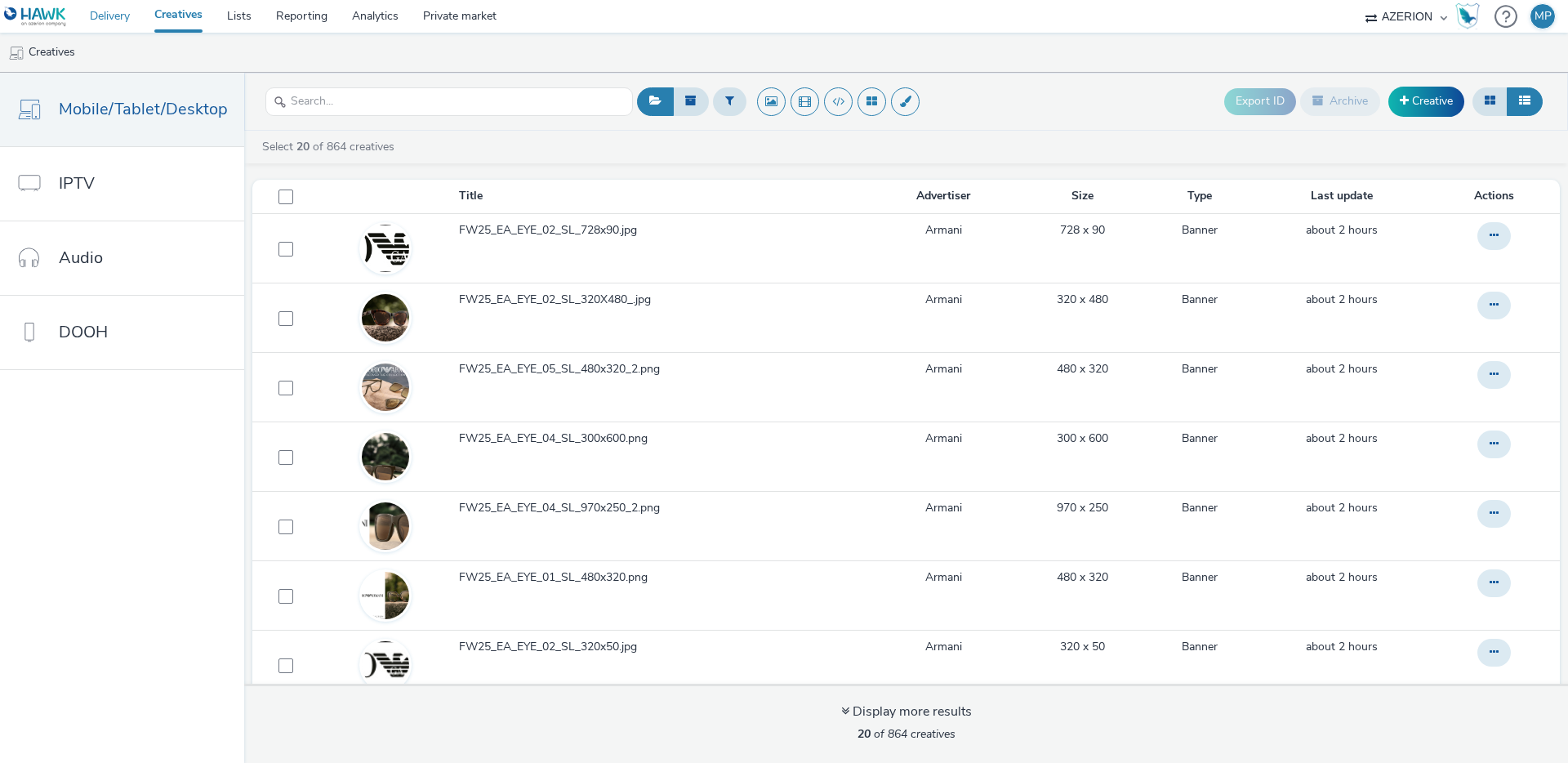
click at [113, 14] on link "Delivery" at bounding box center [110, 16] width 64 height 33
